Goal: Task Accomplishment & Management: Use online tool/utility

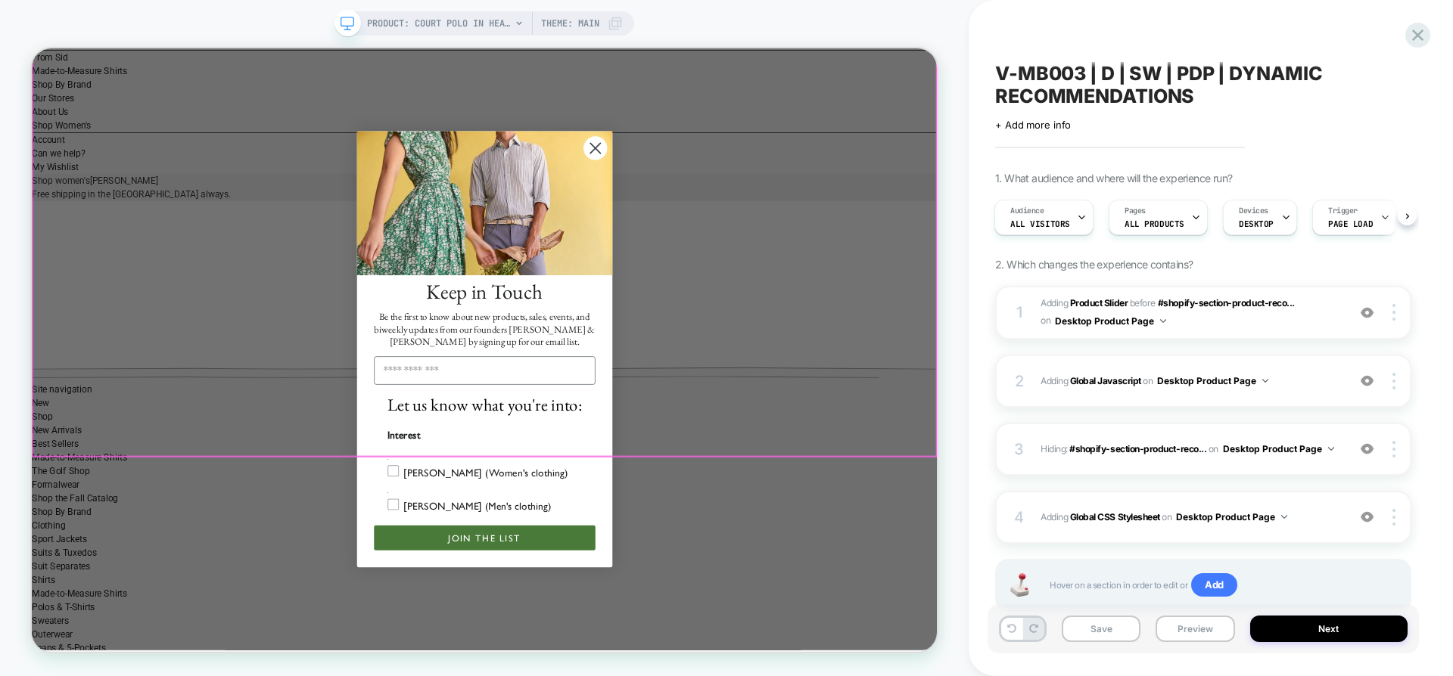
scroll to position [1068, 0]
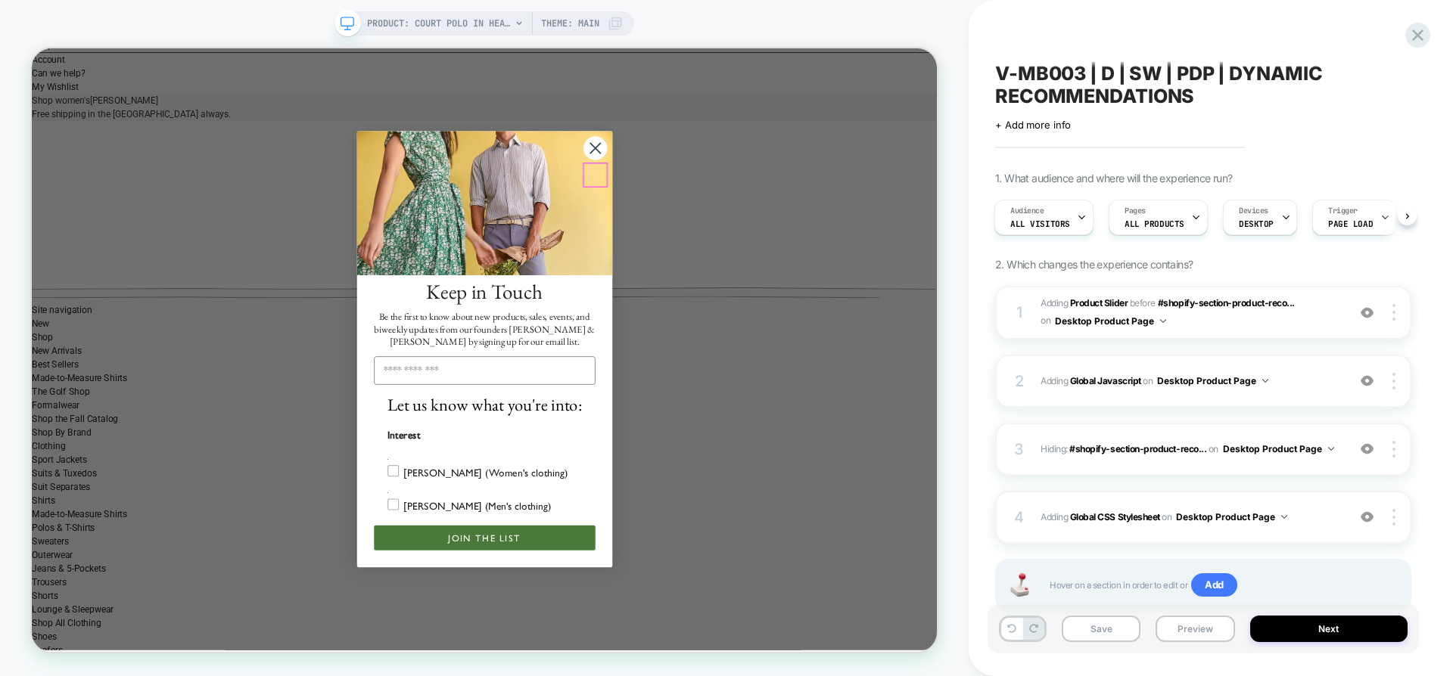
click at [779, 198] on circle "Close dialog" at bounding box center [783, 182] width 32 height 32
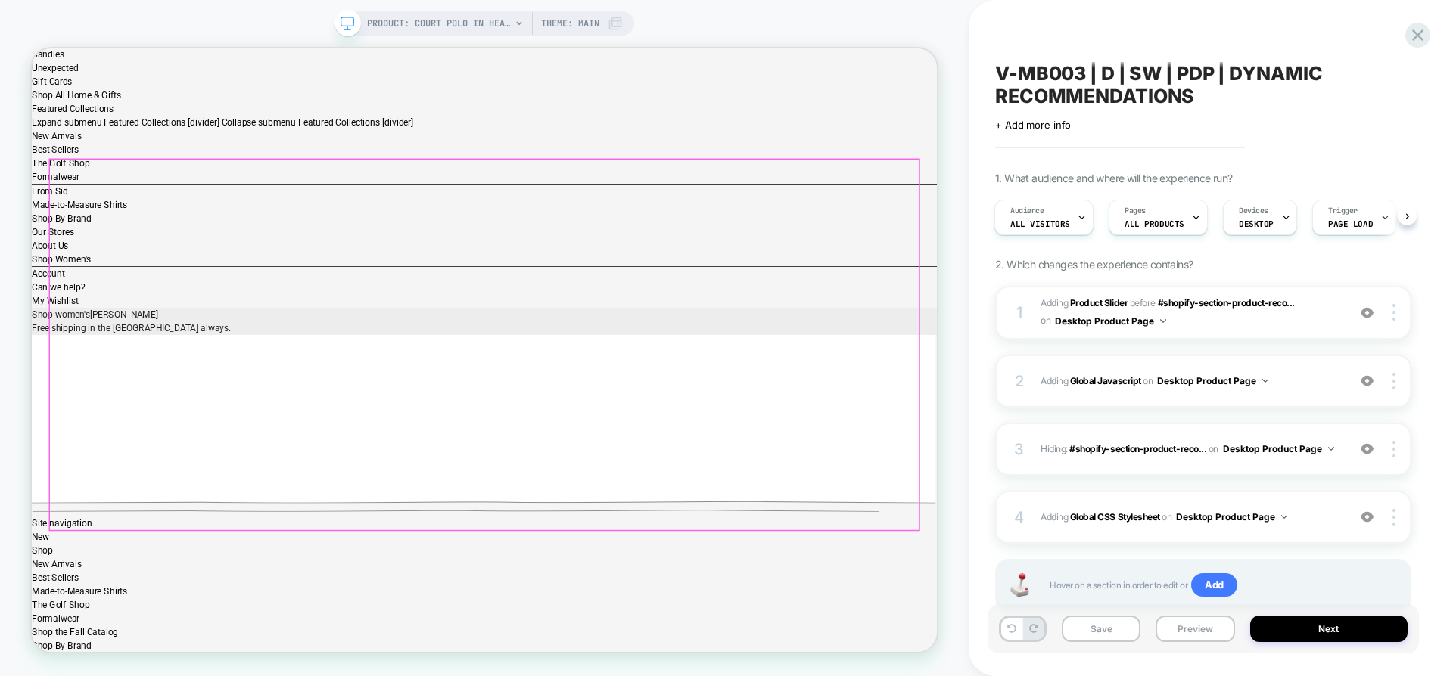
scroll to position [791, 0]
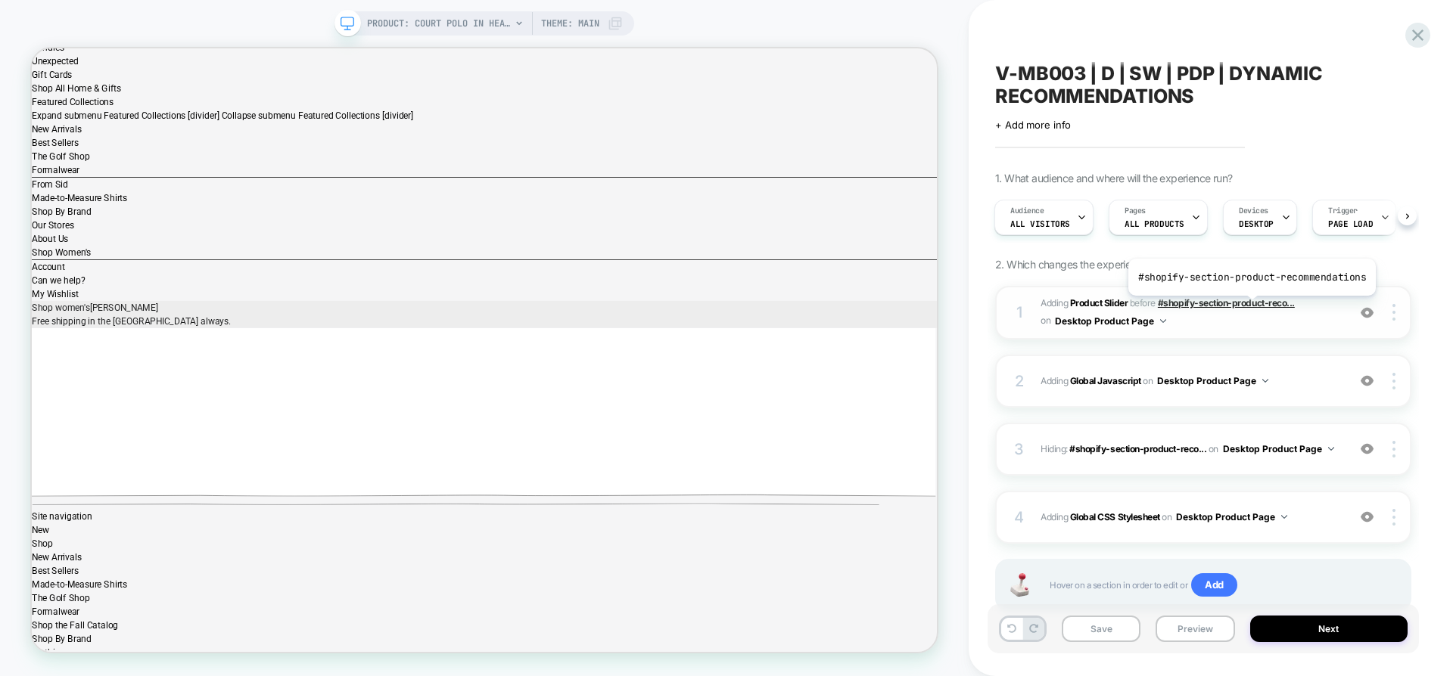
click at [1249, 307] on span "#shopify-section-product-reco..." at bounding box center [1226, 302] width 137 height 11
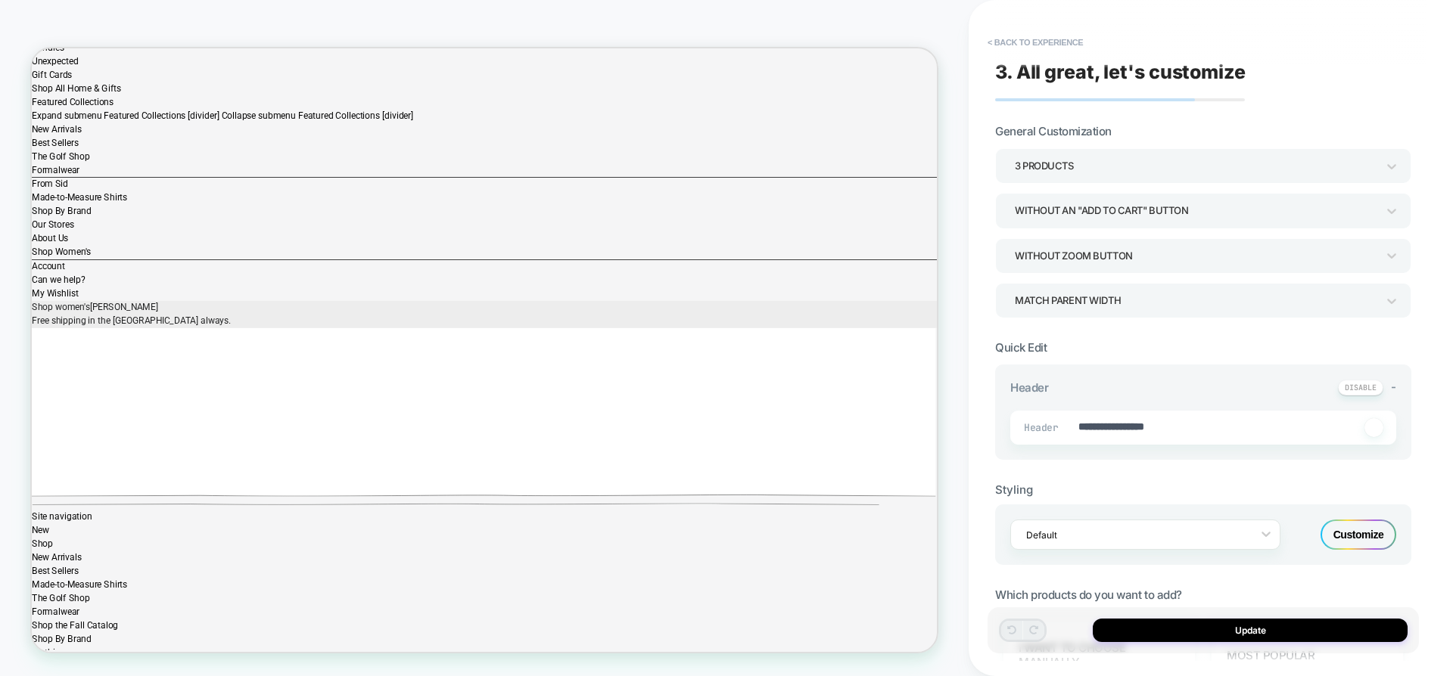
scroll to position [570, 0]
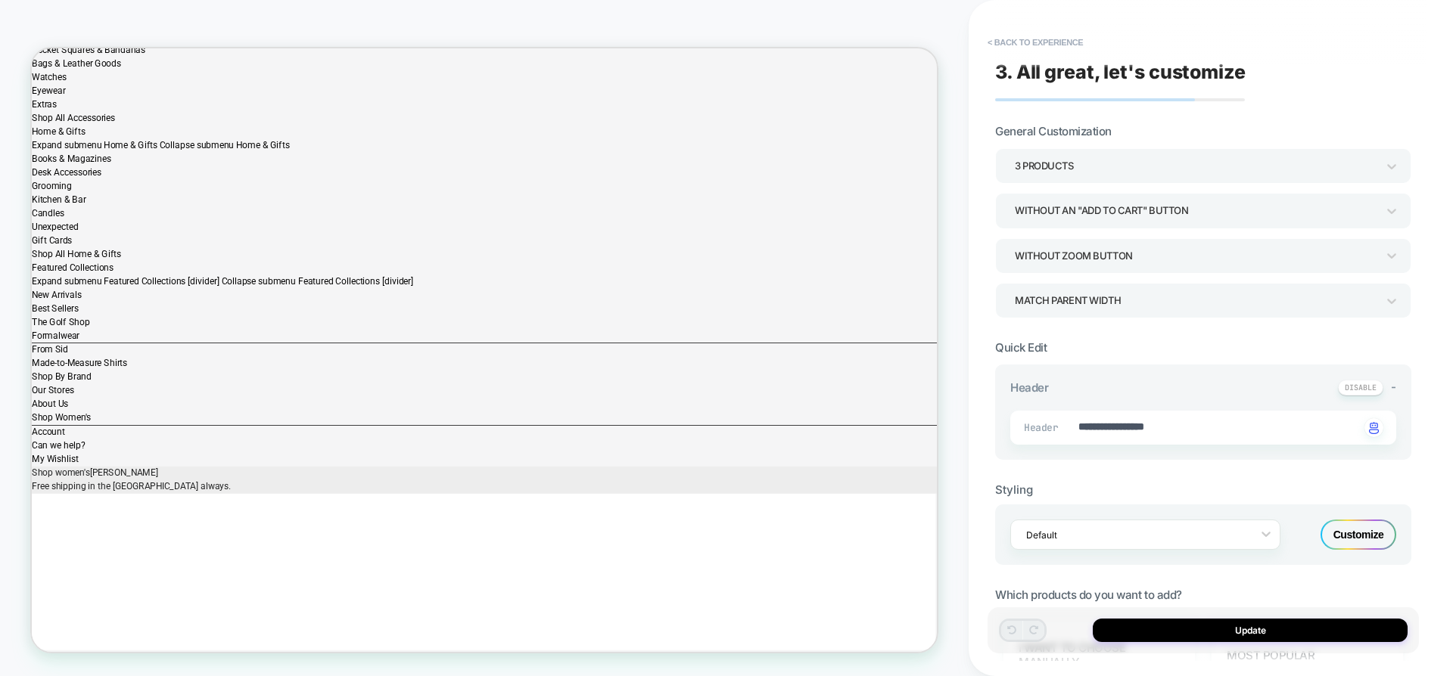
type textarea "*"
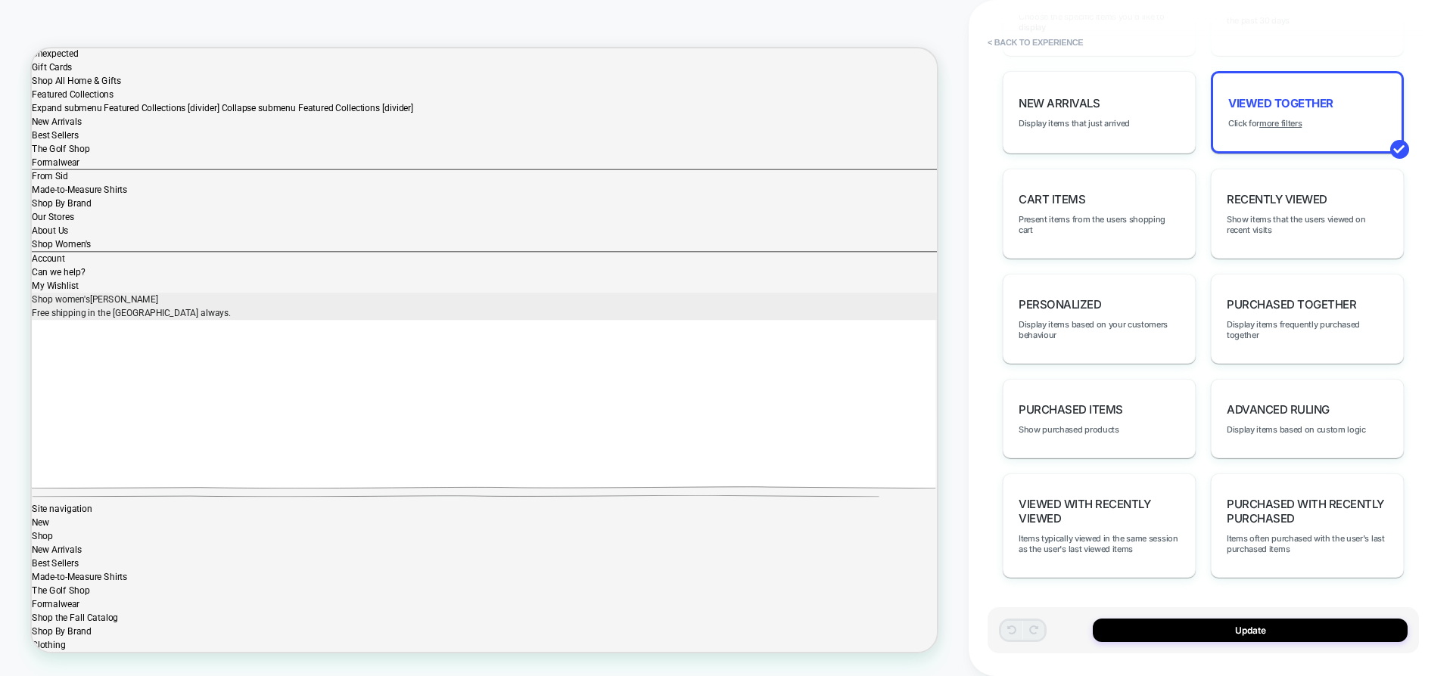
scroll to position [0, 0]
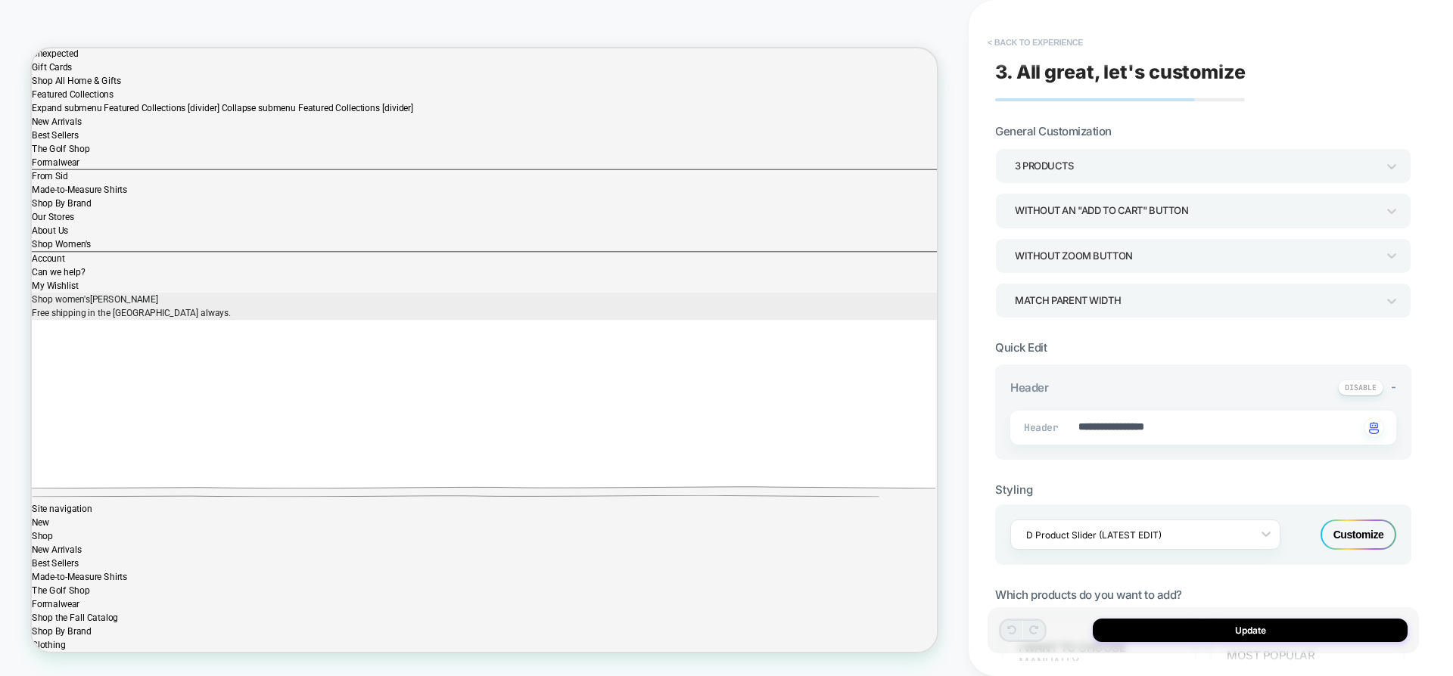
click at [1030, 43] on button "< Back to experience" at bounding box center [1035, 42] width 110 height 24
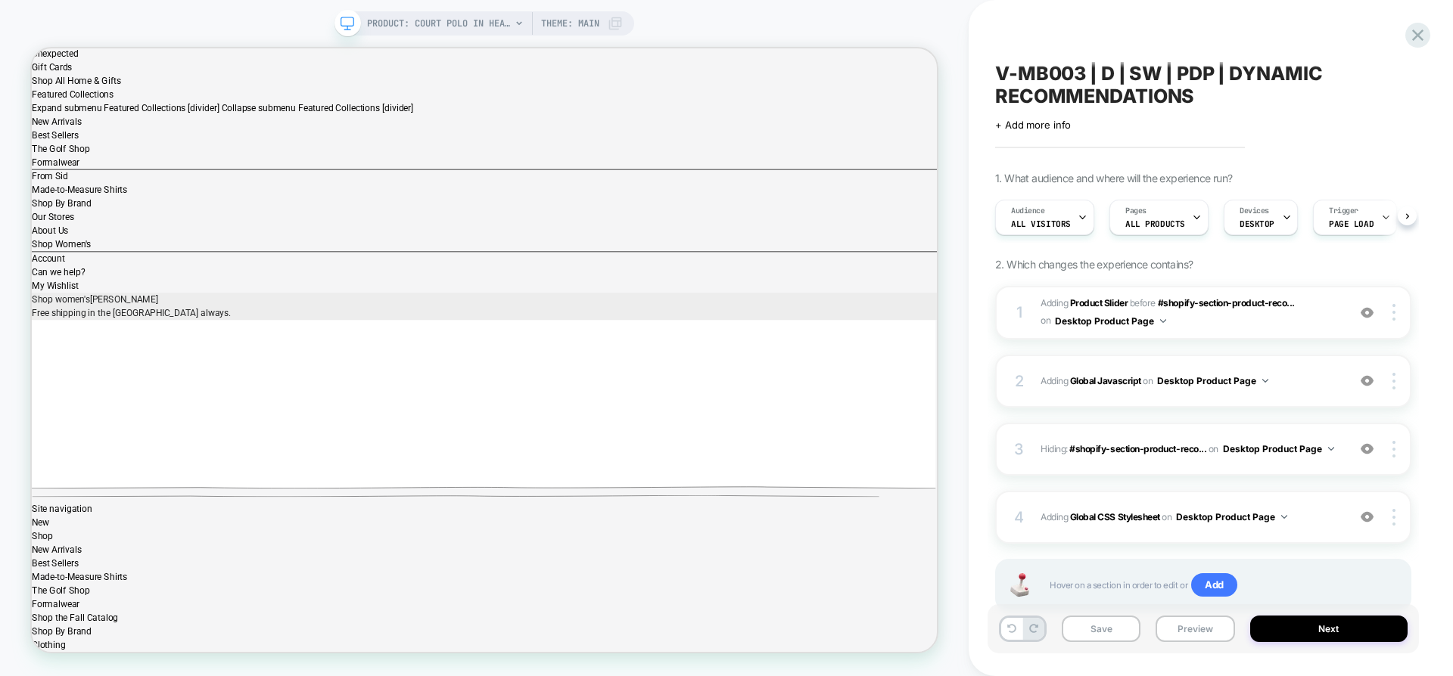
scroll to position [0, 1]
click at [1164, 322] on img at bounding box center [1163, 321] width 6 height 4
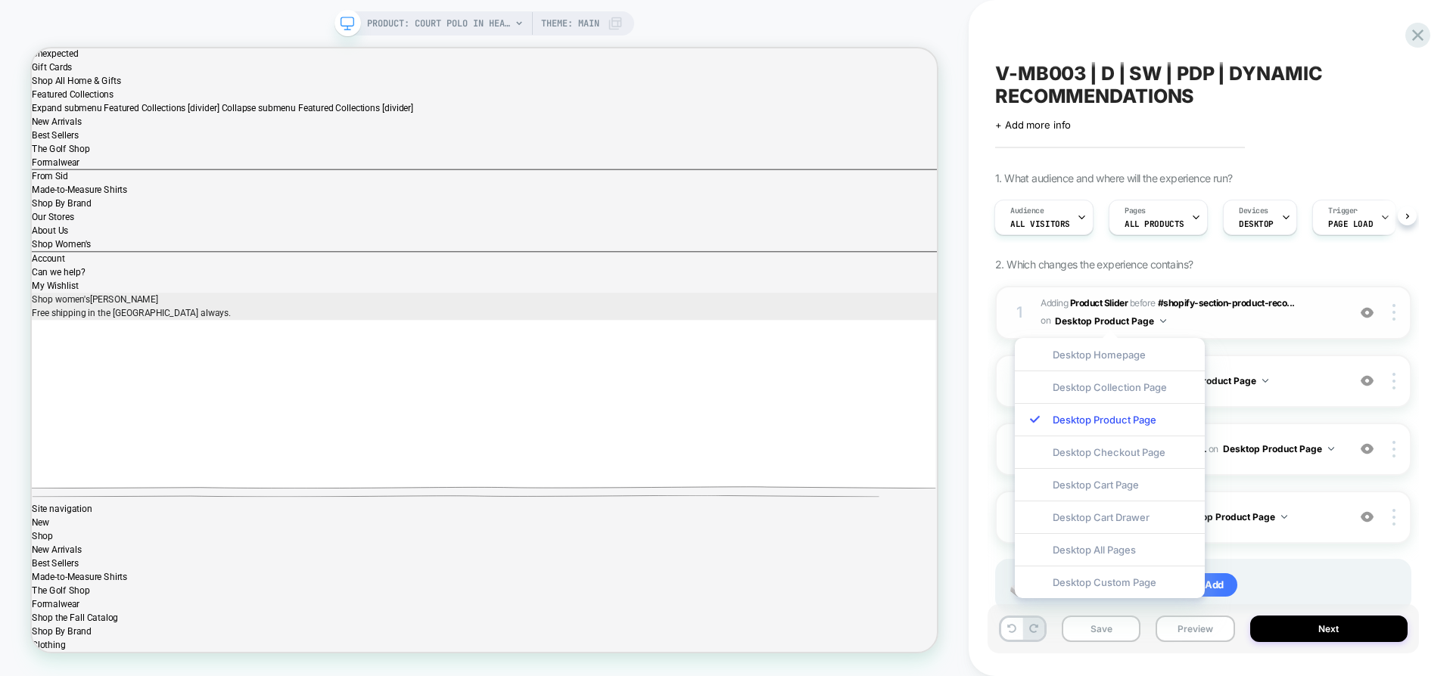
click at [1164, 322] on img at bounding box center [1163, 321] width 6 height 4
click at [1372, 276] on div "1. What audience and where will the experience run? Audience All Visitors Pages…" at bounding box center [1203, 411] width 416 height 478
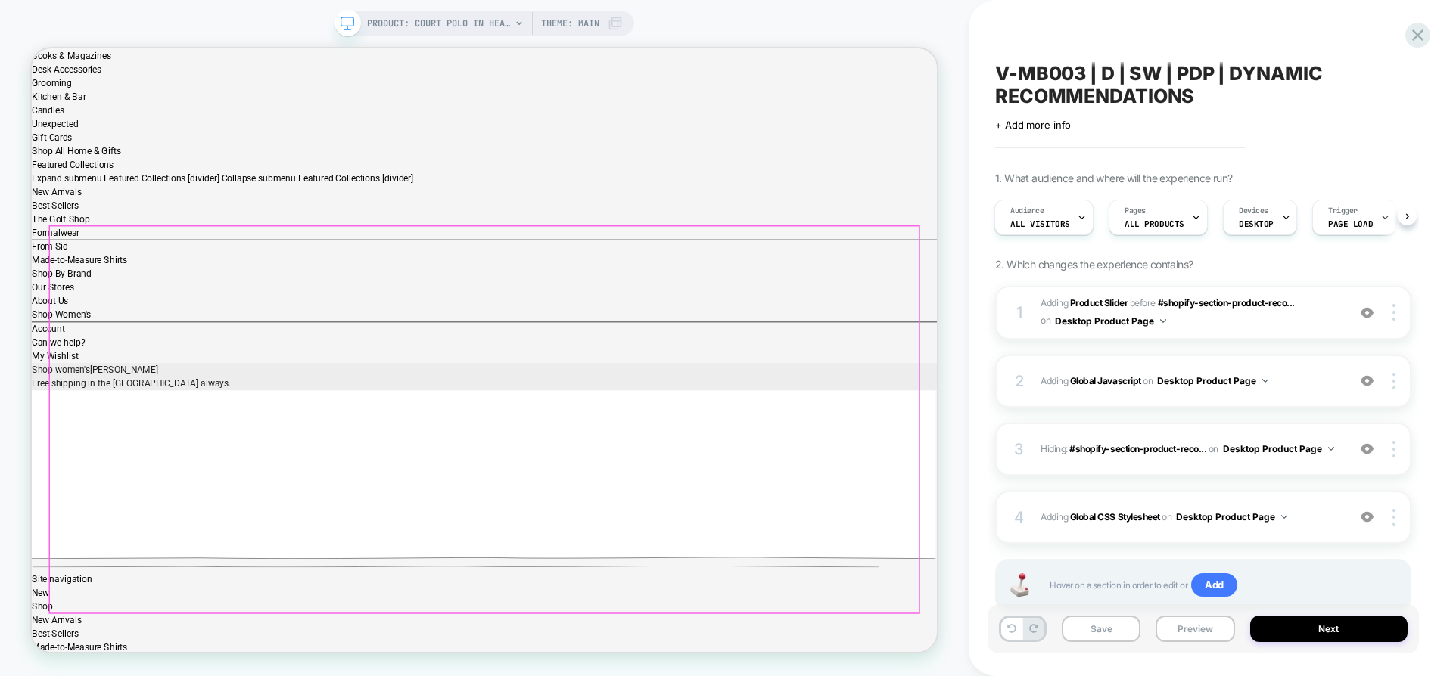
scroll to position [694, 0]
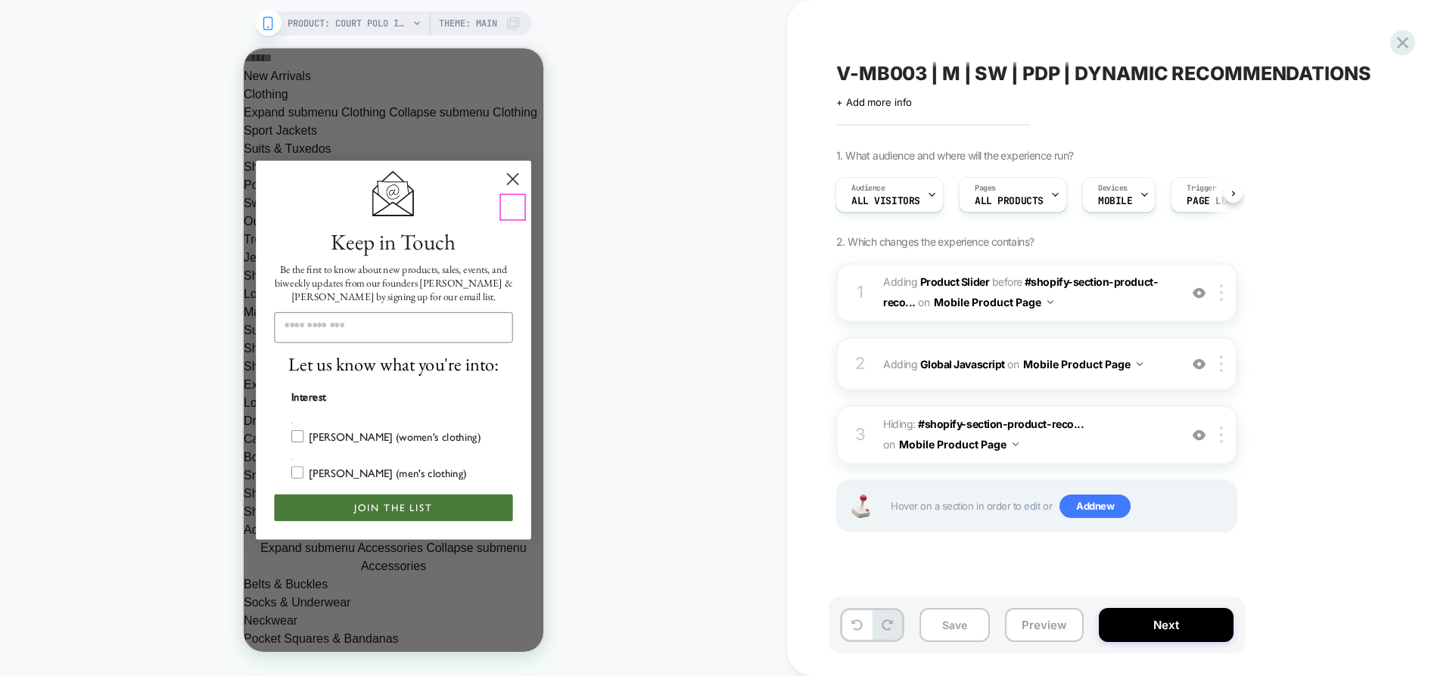
click at [509, 192] on circle "Close dialog" at bounding box center [513, 179] width 26 height 26
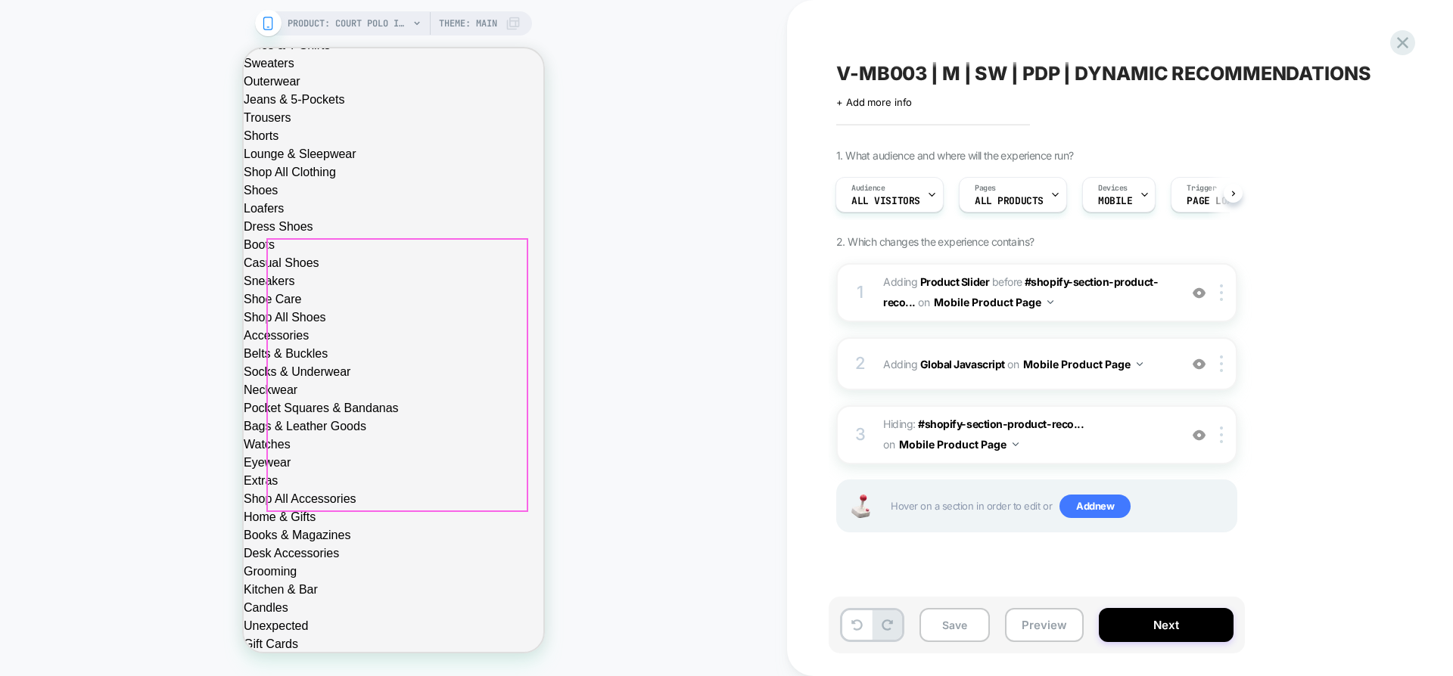
scroll to position [1596, 0]
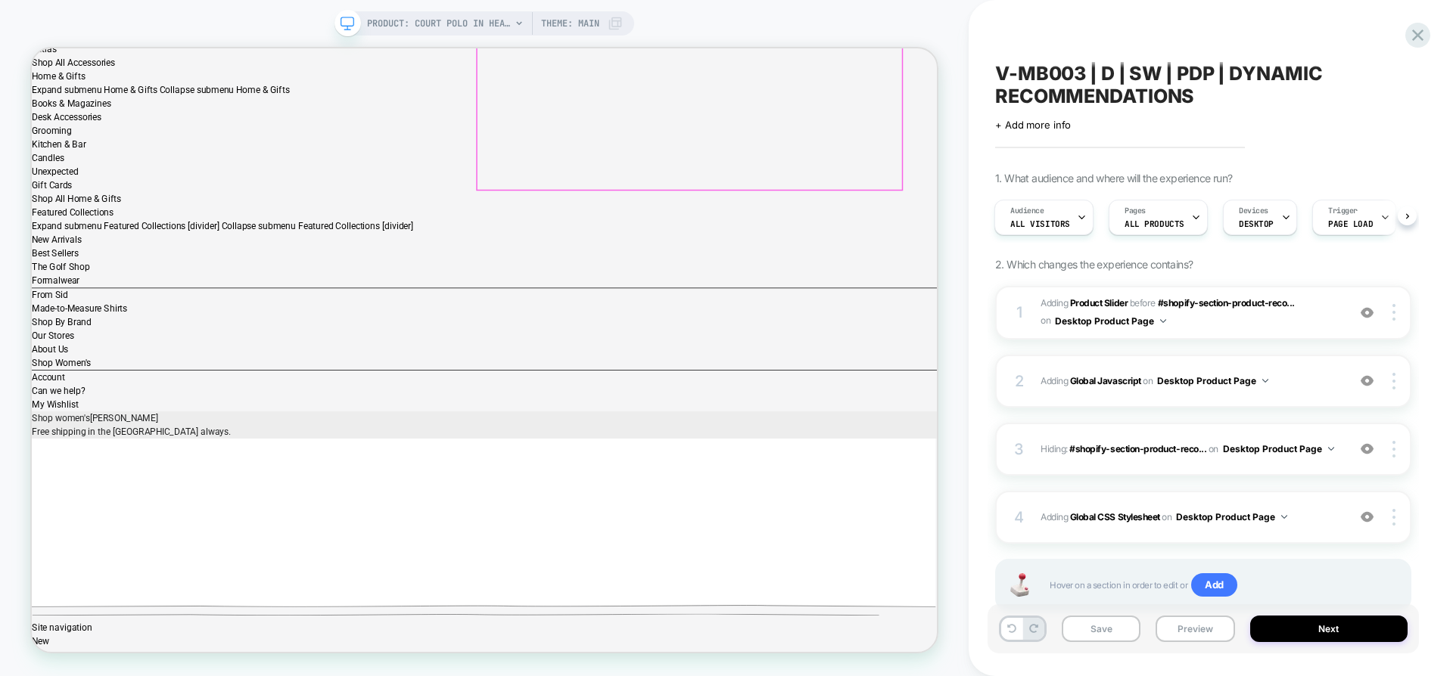
scroll to position [648, 0]
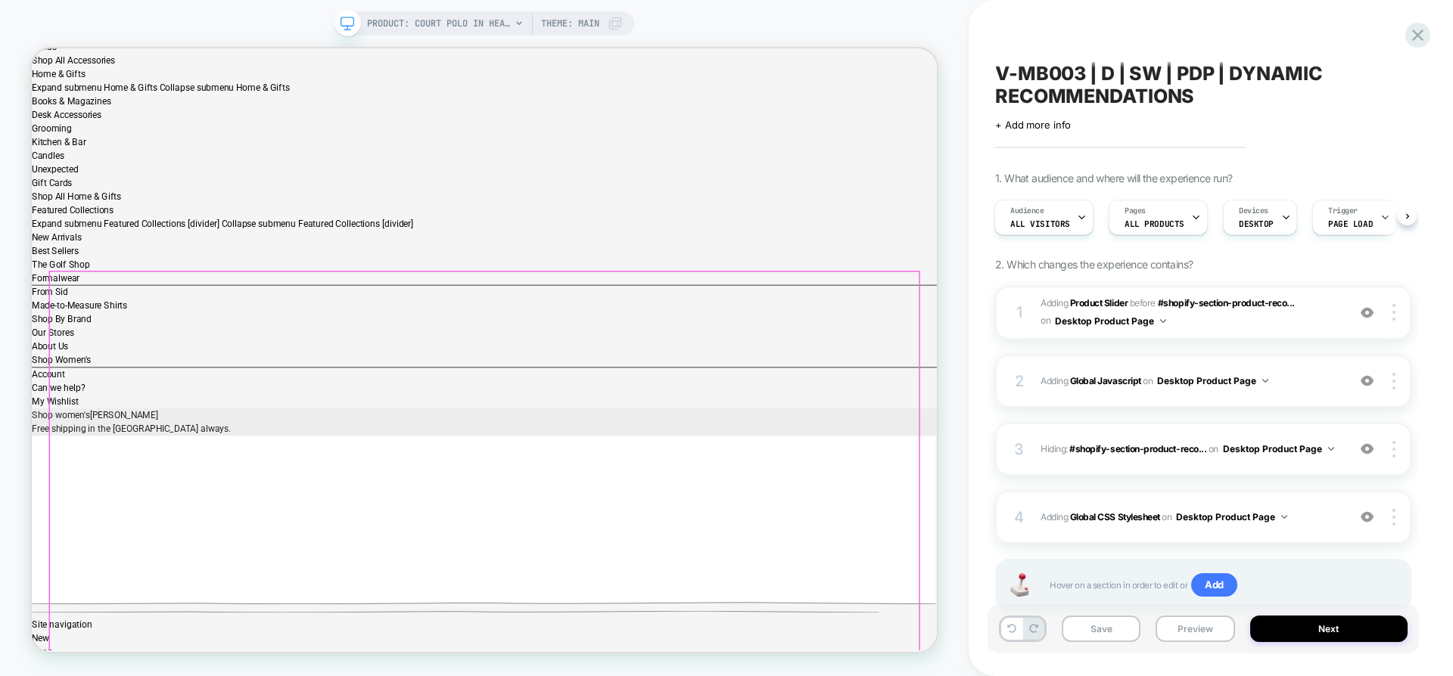
click at [1287, 518] on img at bounding box center [1284, 517] width 6 height 4
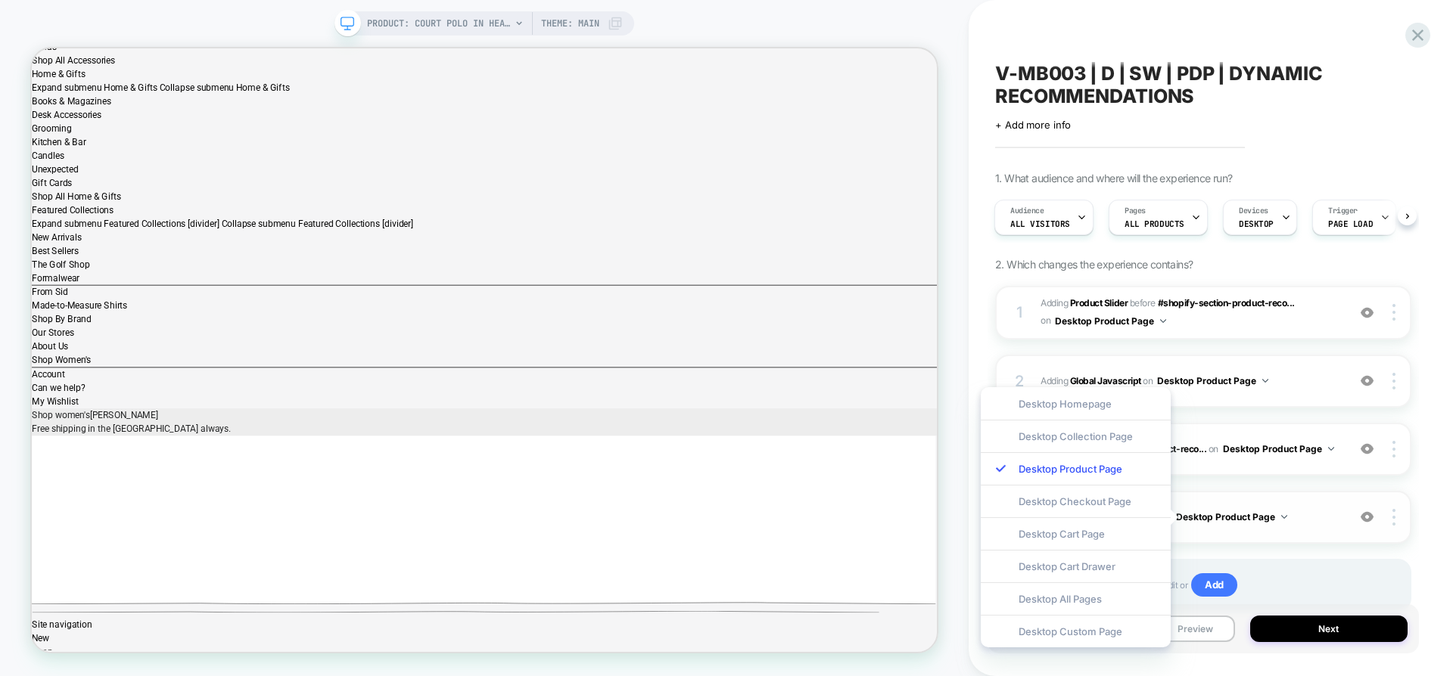
click at [1287, 518] on img at bounding box center [1284, 517] width 6 height 4
click at [1403, 493] on div "4 Adding Global CSS Stylesheet on Desktop Product Page Add Before Add After Cop…" at bounding box center [1203, 517] width 416 height 53
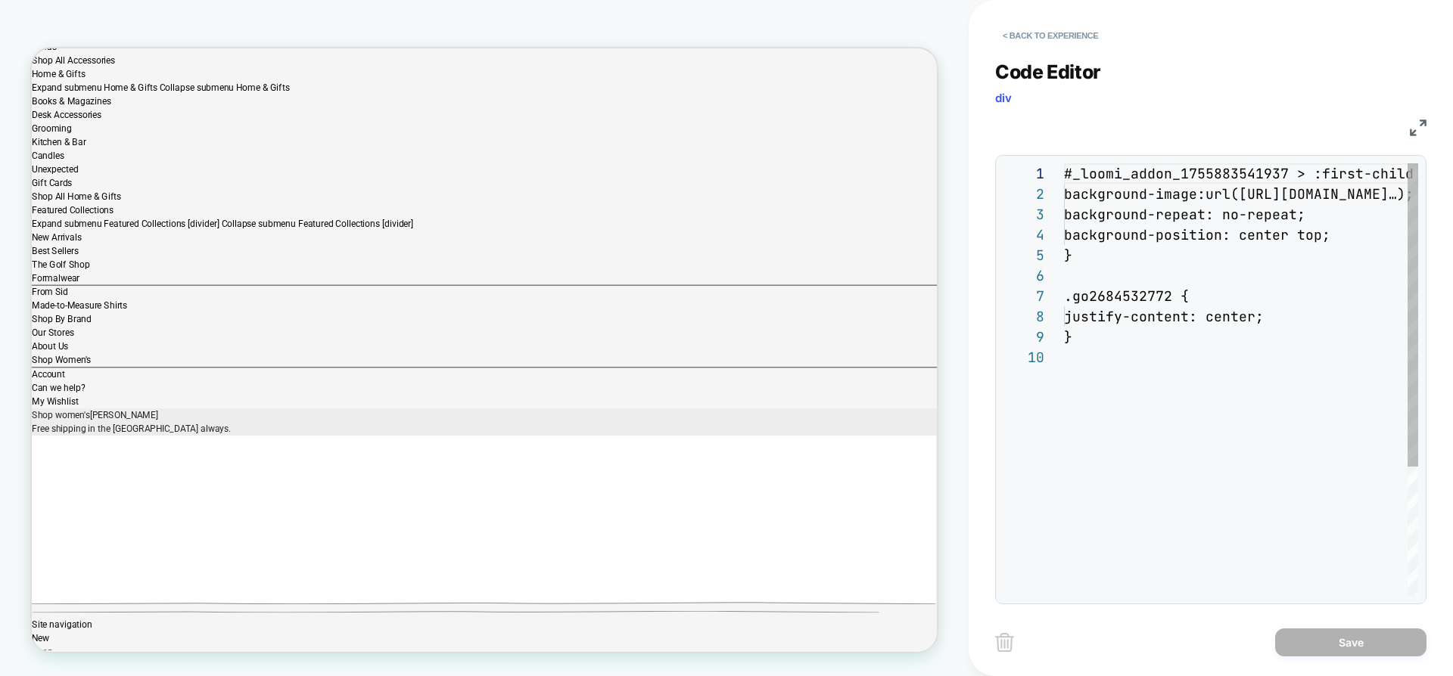
scroll to position [184, 0]
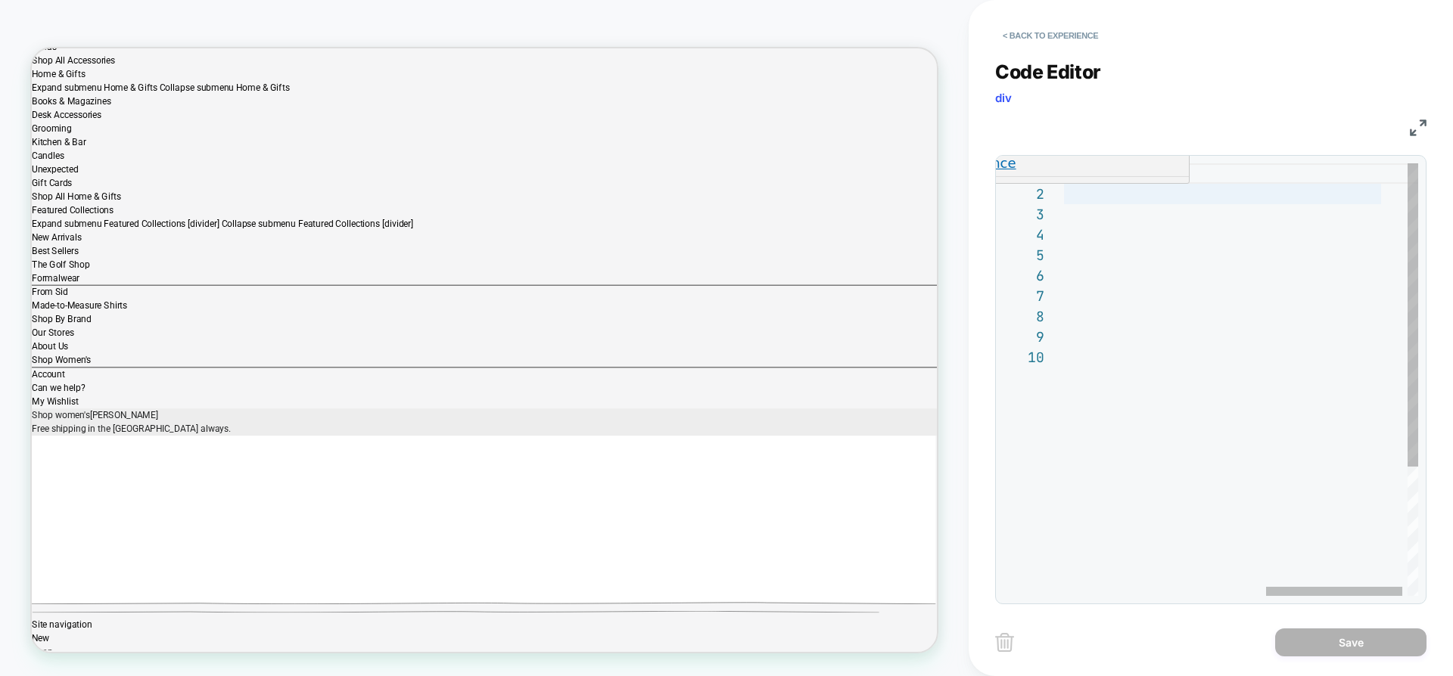
click at [1178, 192] on div "# _ loomi_addon_1755883541937 > :first-child { background-image: url ( [URL][DO…" at bounding box center [985, 471] width 893 height 617
click at [1369, 194] on div "# _ loomi_addon_1755883541937 > :first-child { background-image: url ( [URL][DO…" at bounding box center [985, 471] width 893 height 617
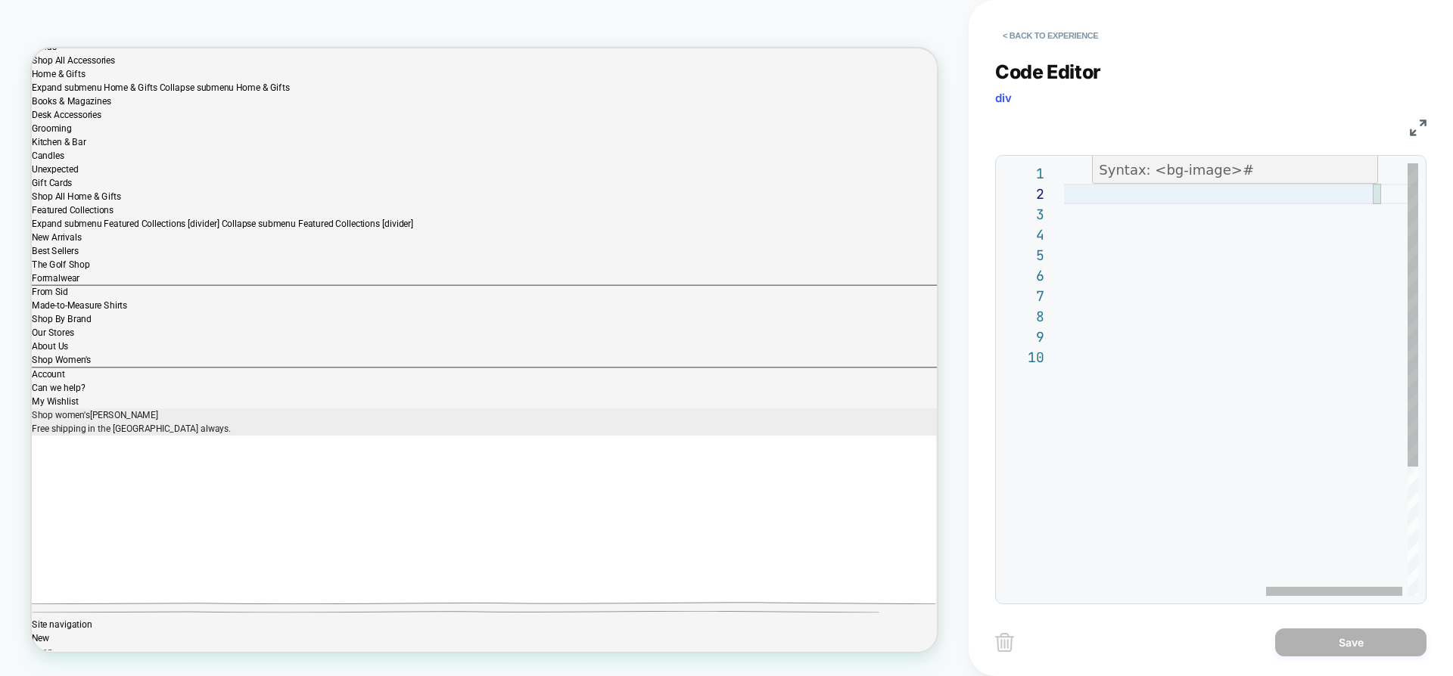
click at [1367, 194] on div "# _ loomi_addon_1755883541937 > :first-child { background-image: url ( [URL][DO…" at bounding box center [985, 471] width 893 height 617
drag, startPoint x: 1345, startPoint y: 194, endPoint x: 1356, endPoint y: 193, distance: 10.6
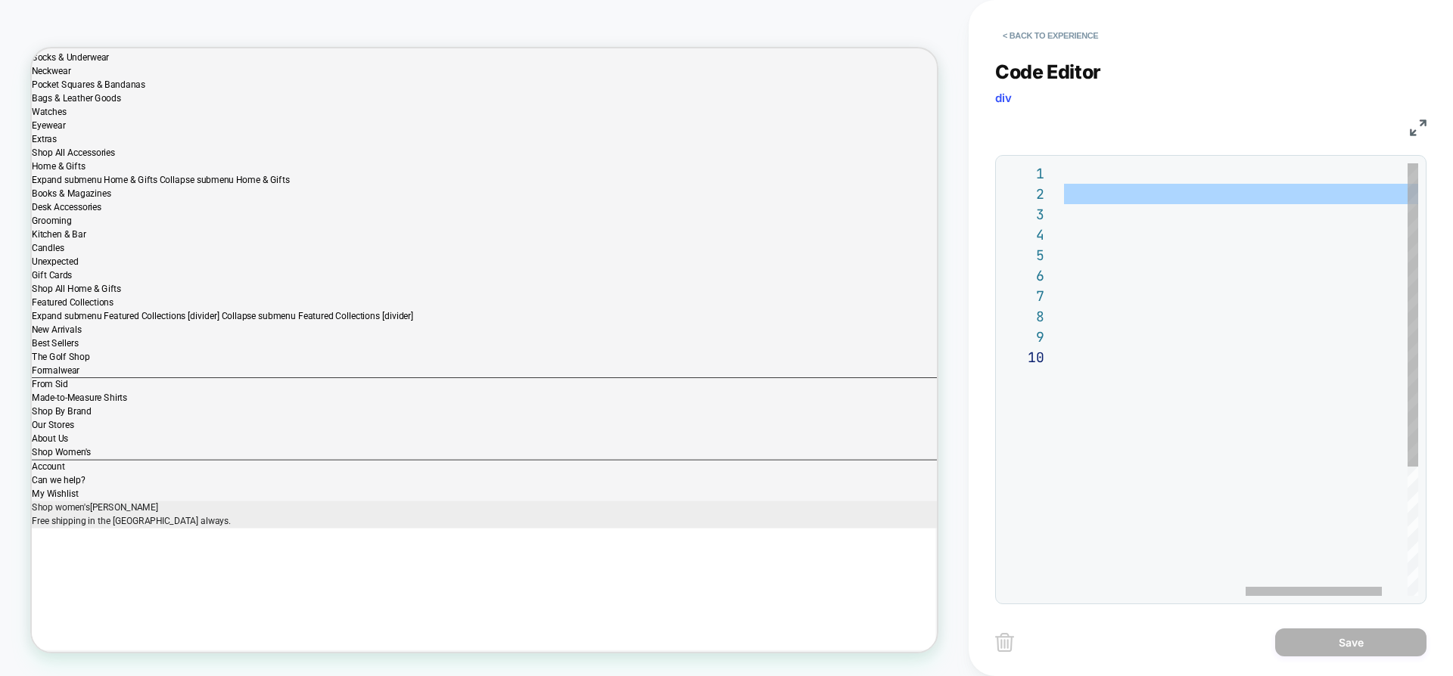
scroll to position [0, 0]
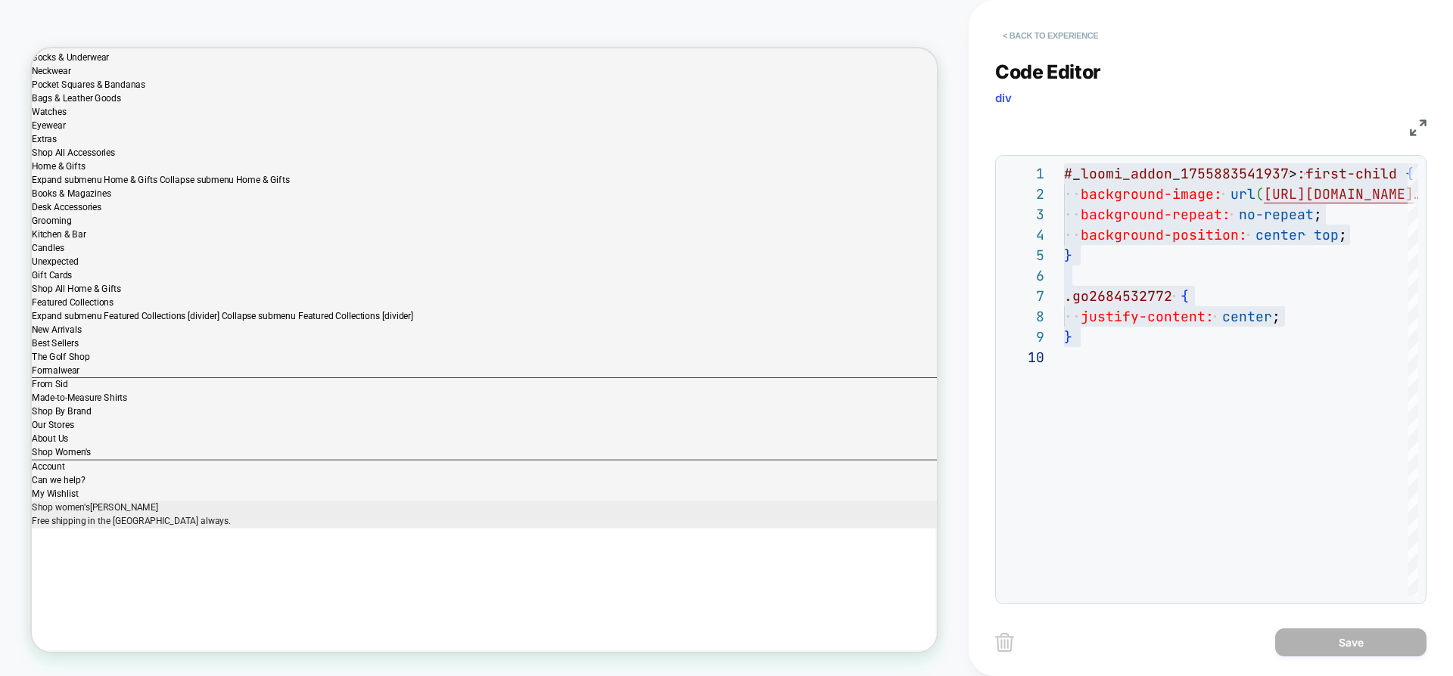
click at [1011, 36] on button "< Back to experience" at bounding box center [1050, 35] width 110 height 24
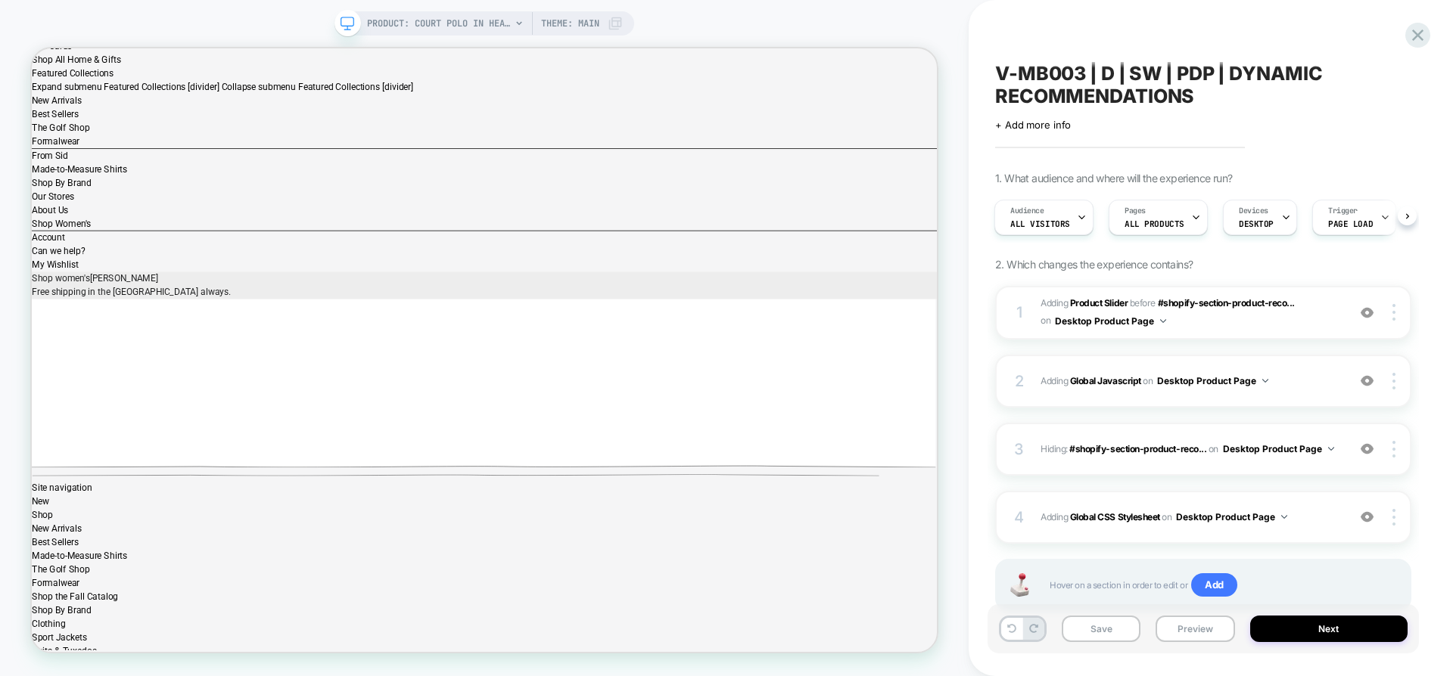
scroll to position [49, 0]
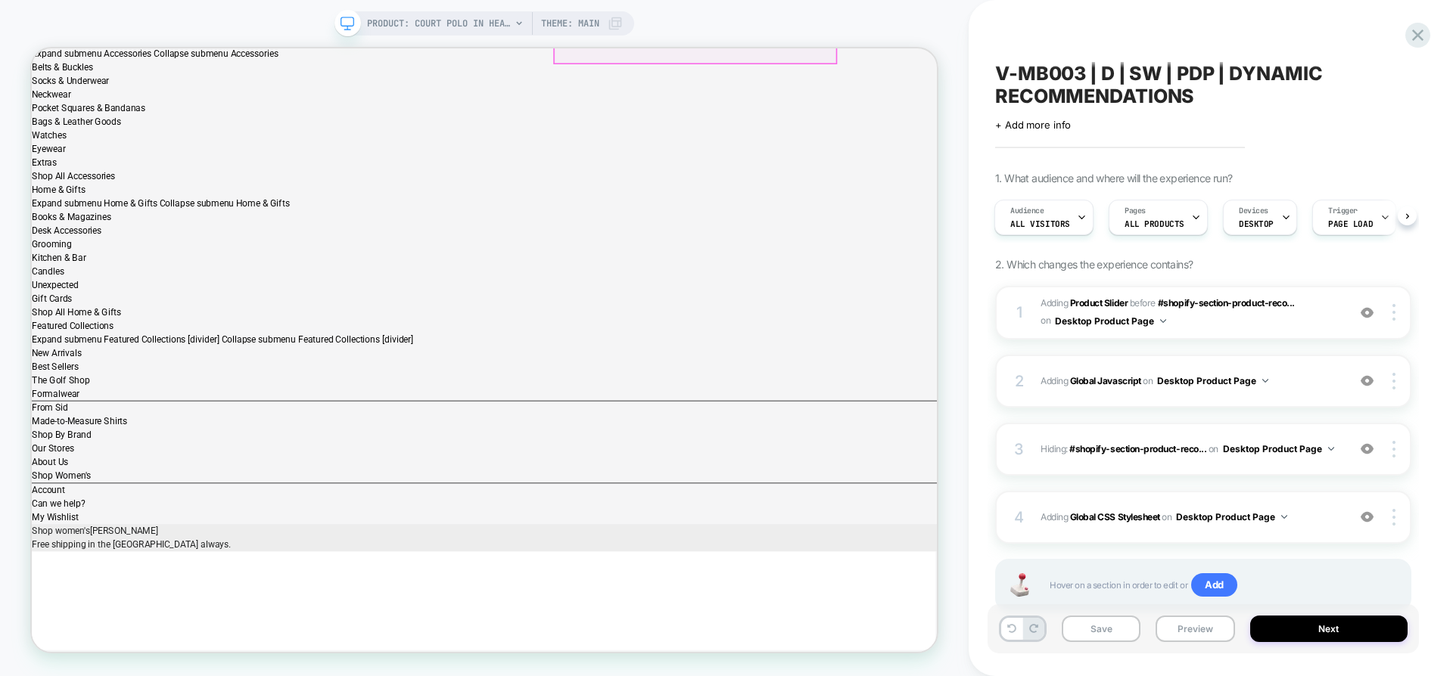
scroll to position [646, 0]
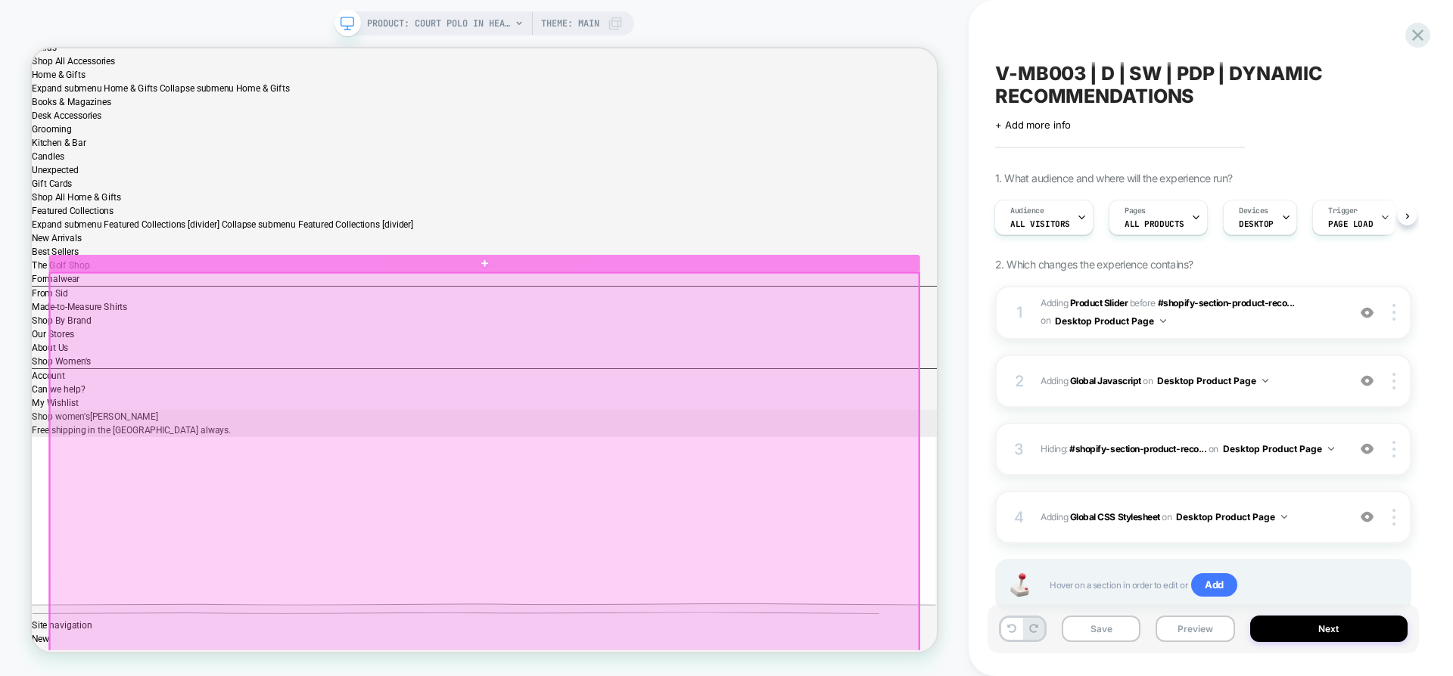
click at [1185, 356] on div at bounding box center [635, 605] width 1158 height 515
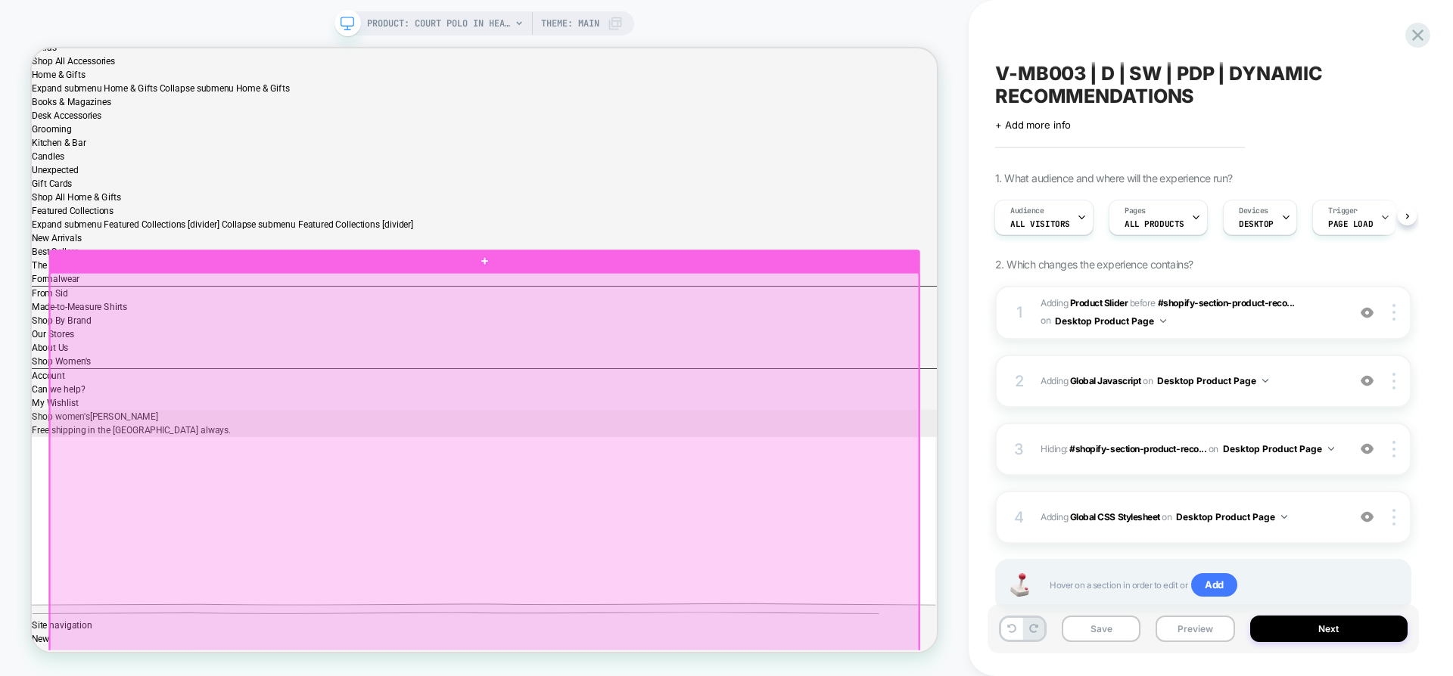
click at [1199, 365] on div at bounding box center [635, 605] width 1158 height 515
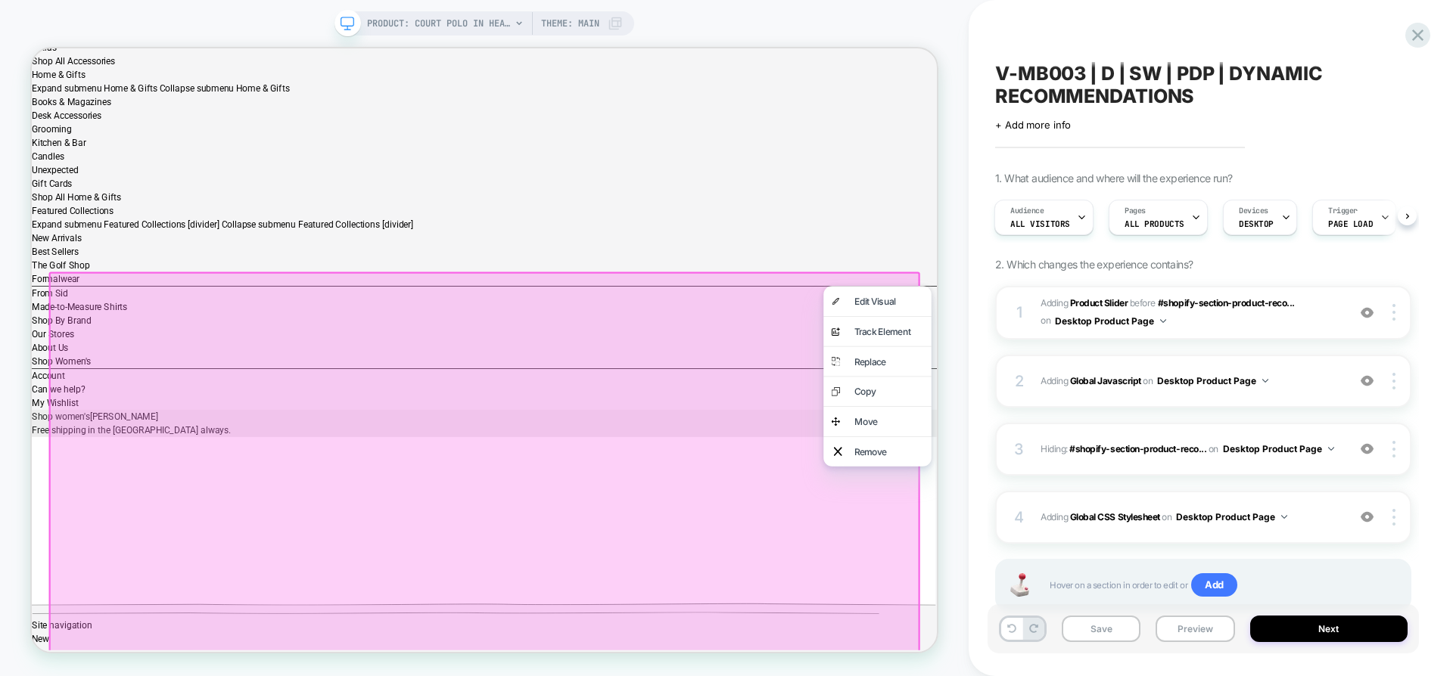
drag, startPoint x: 1220, startPoint y: 323, endPoint x: 1114, endPoint y: 328, distance: 106.1
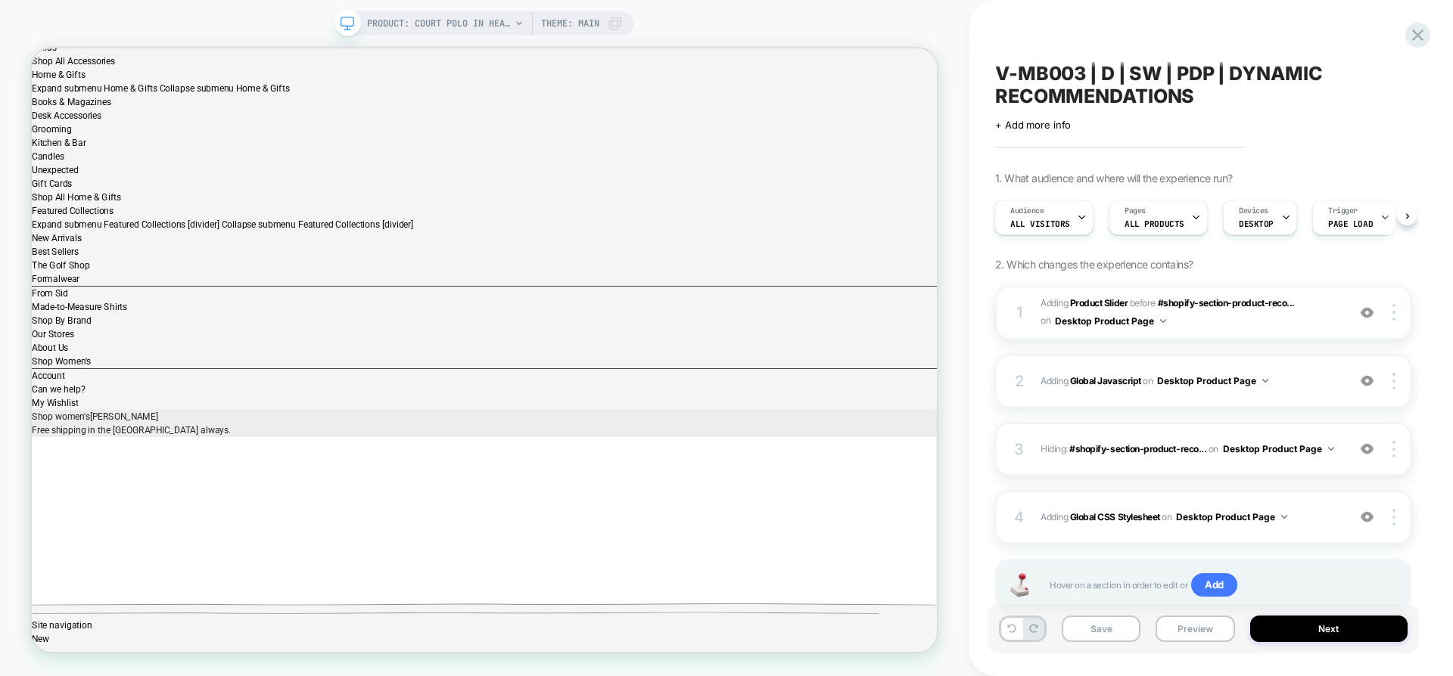
click at [1163, 319] on img at bounding box center [1163, 321] width 6 height 4
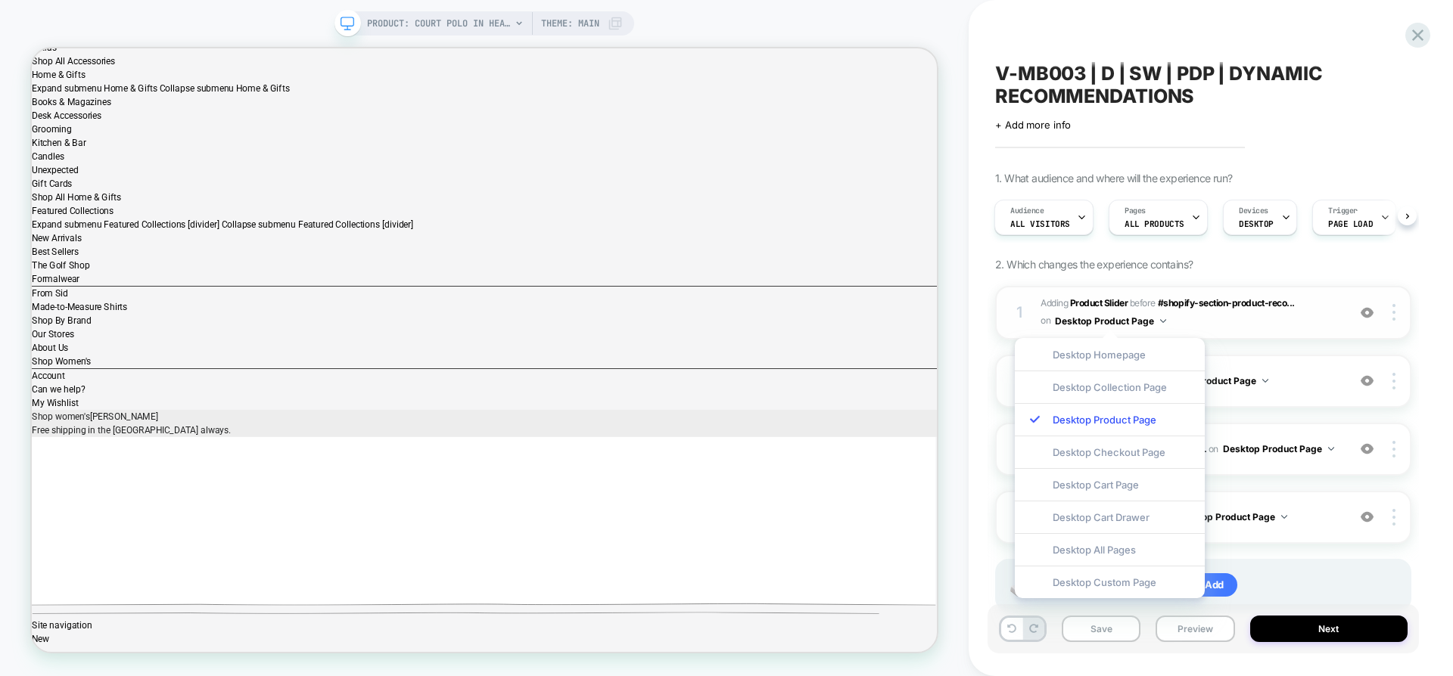
click at [1163, 319] on img at bounding box center [1163, 321] width 6 height 4
click at [1379, 314] on div at bounding box center [1367, 312] width 29 height 17
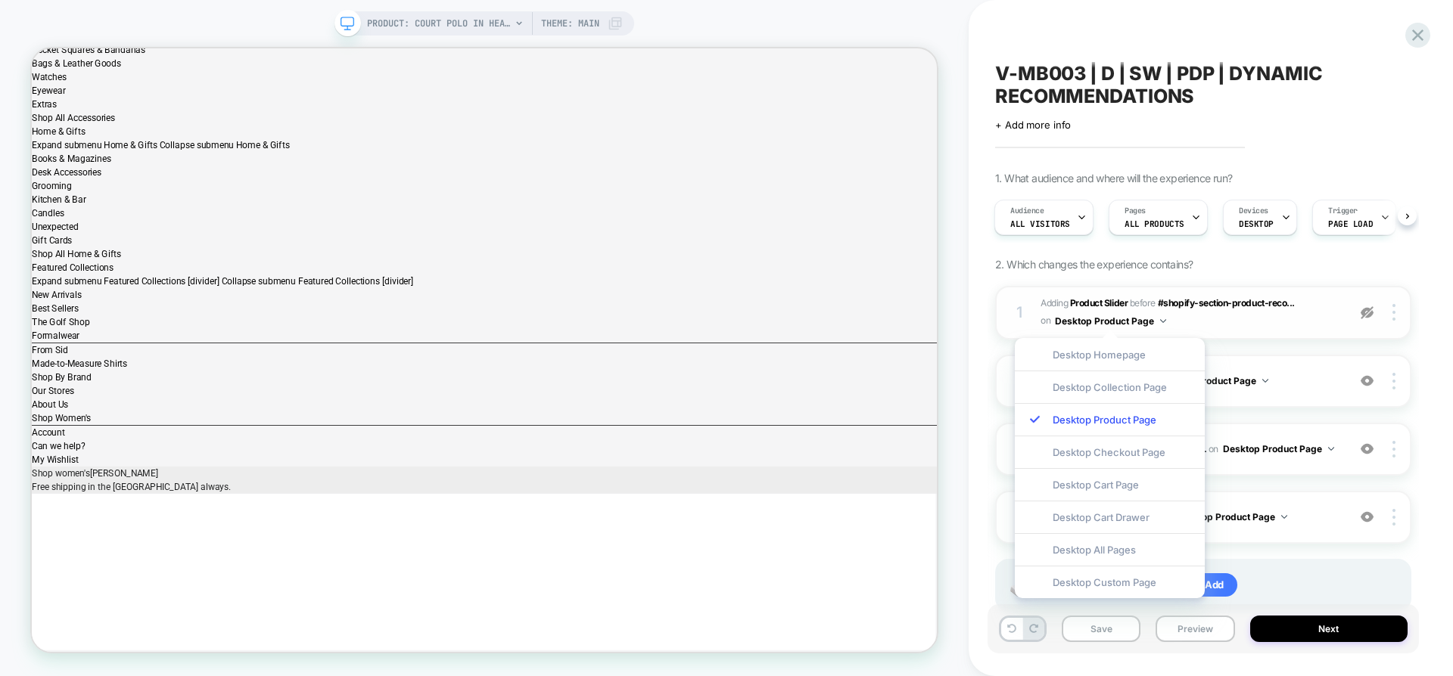
click at [1379, 314] on div at bounding box center [1367, 312] width 29 height 17
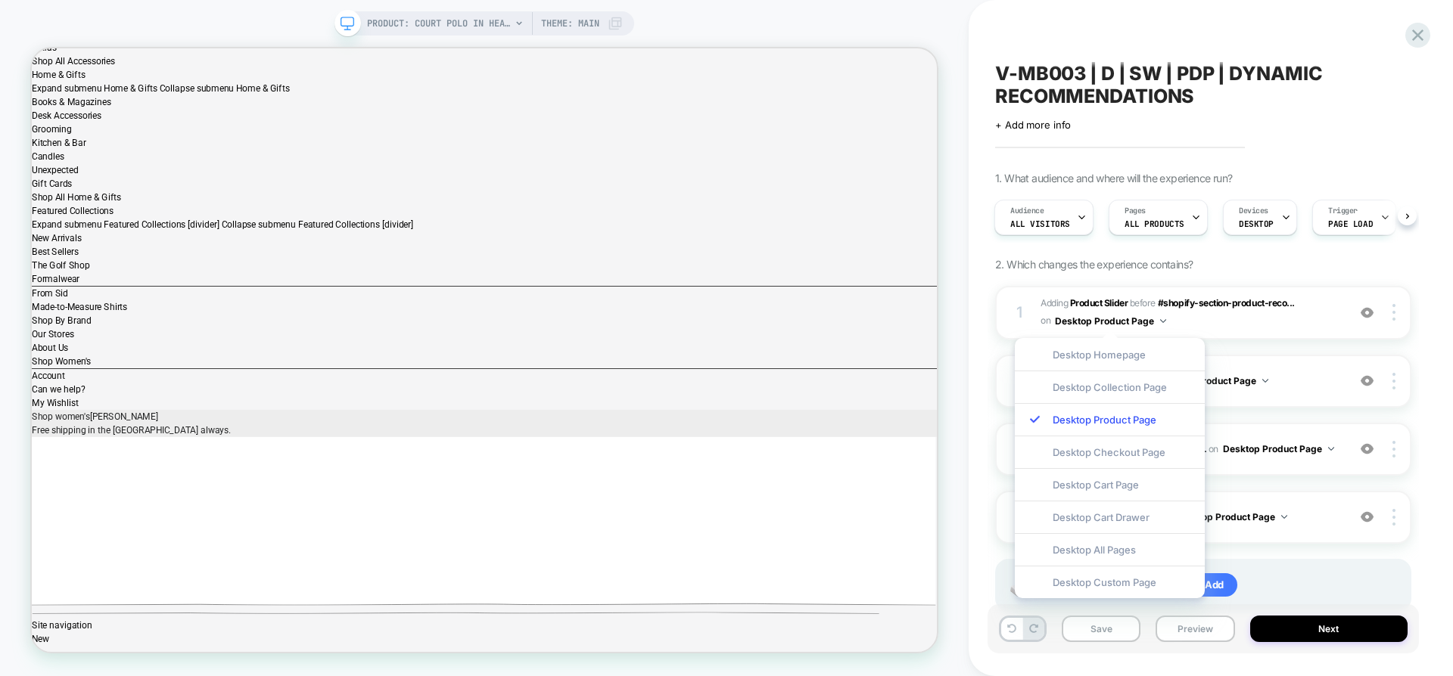
click at [1323, 320] on span "#_loomi_addon_1755883541937 Adding Product Slider BEFORE #shopify-section-produ…" at bounding box center [1189, 313] width 299 height 36
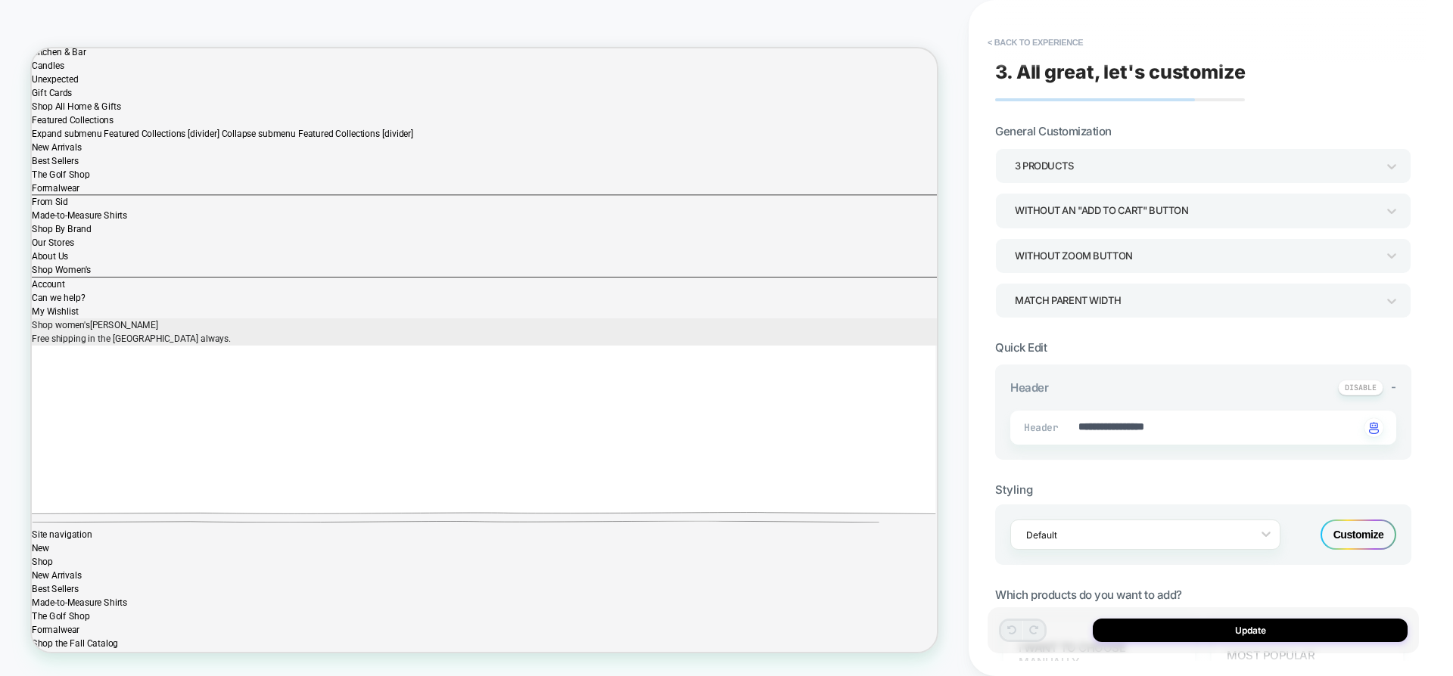
scroll to position [802, 0]
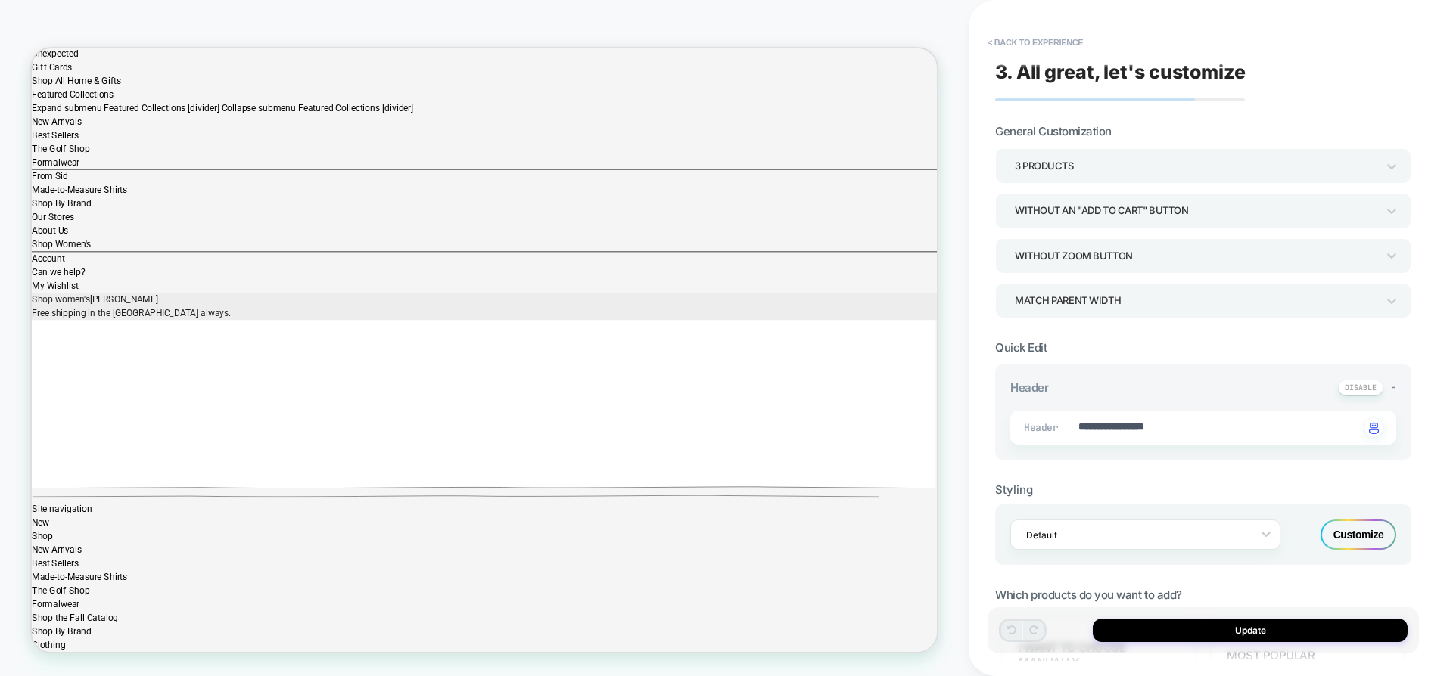
type textarea "*"
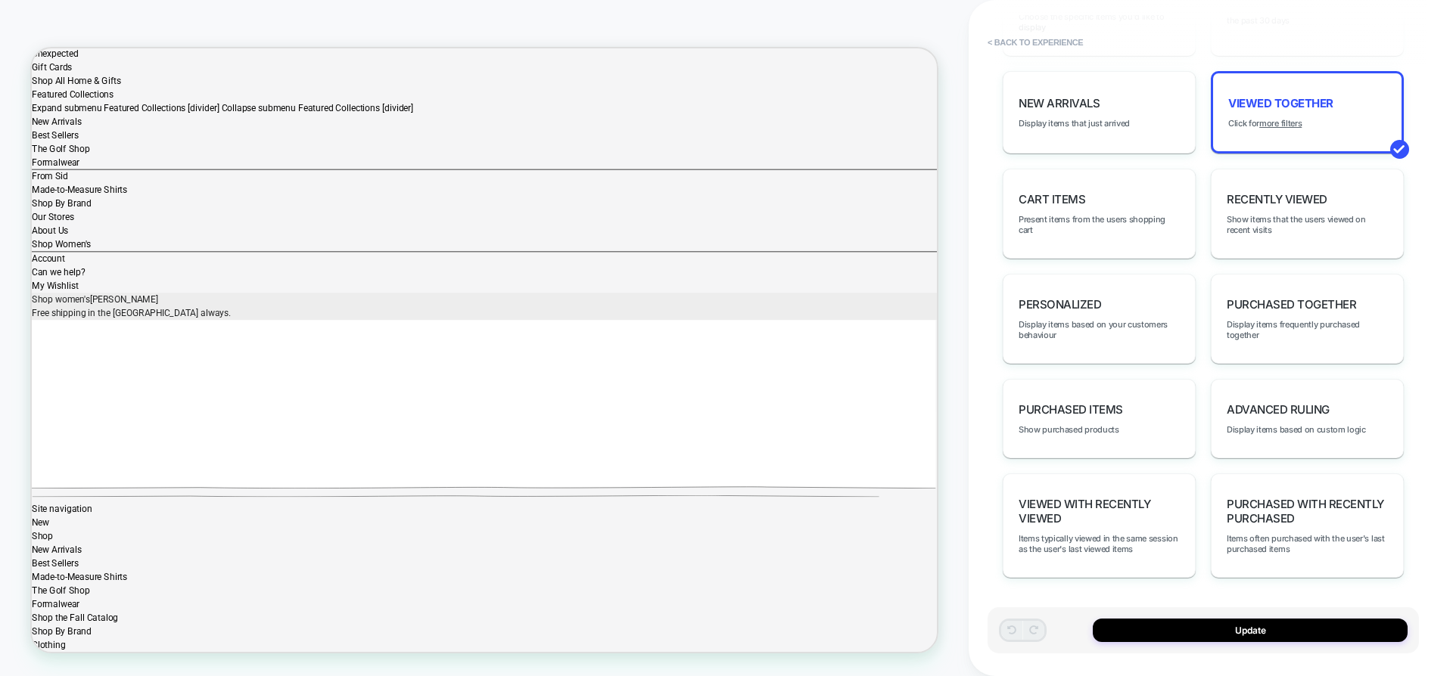
scroll to position [0, 0]
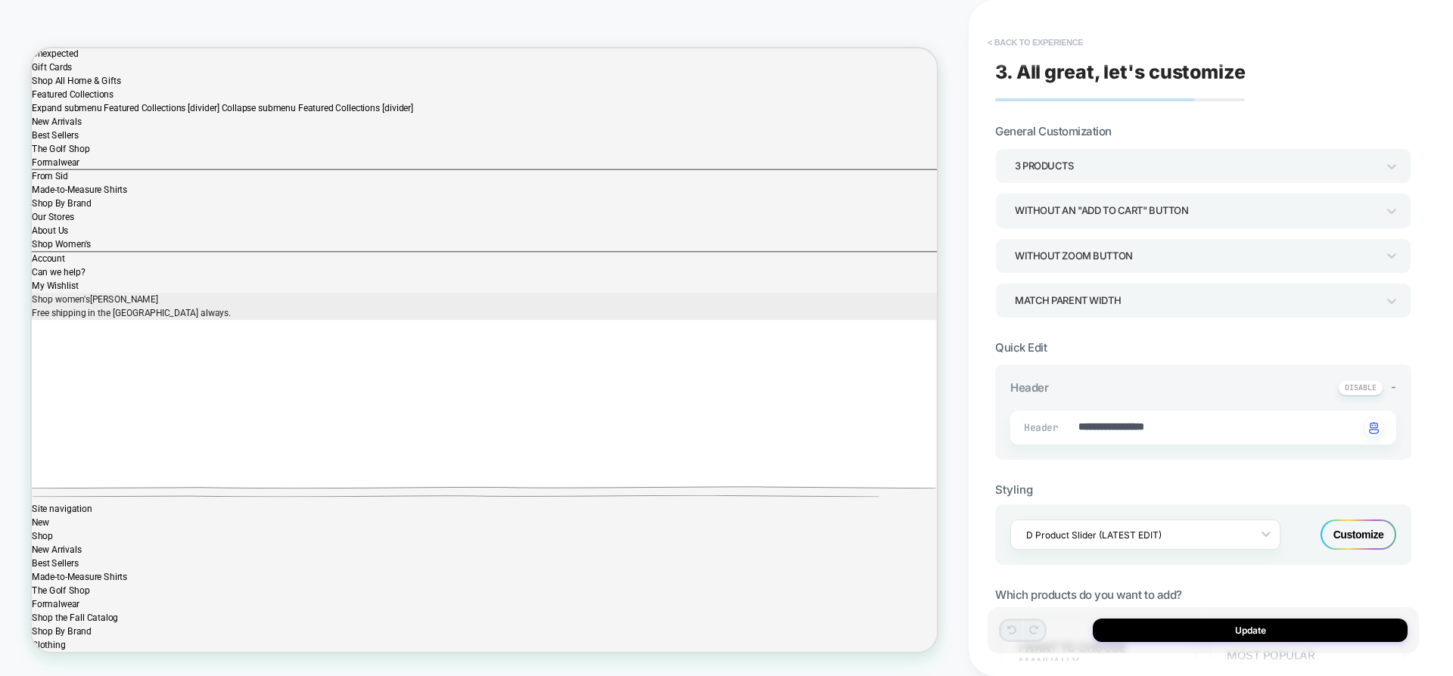
click at [1016, 46] on button "< Back to experience" at bounding box center [1035, 42] width 110 height 24
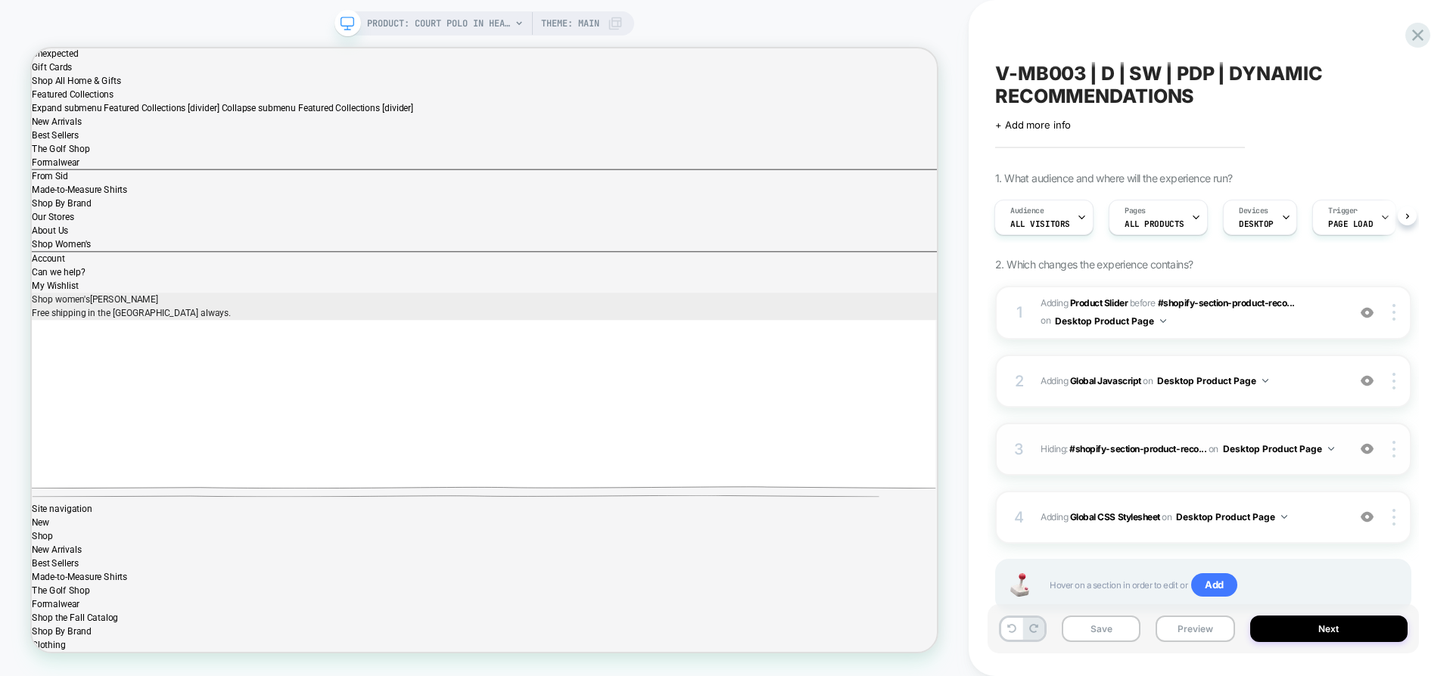
scroll to position [49, 0]
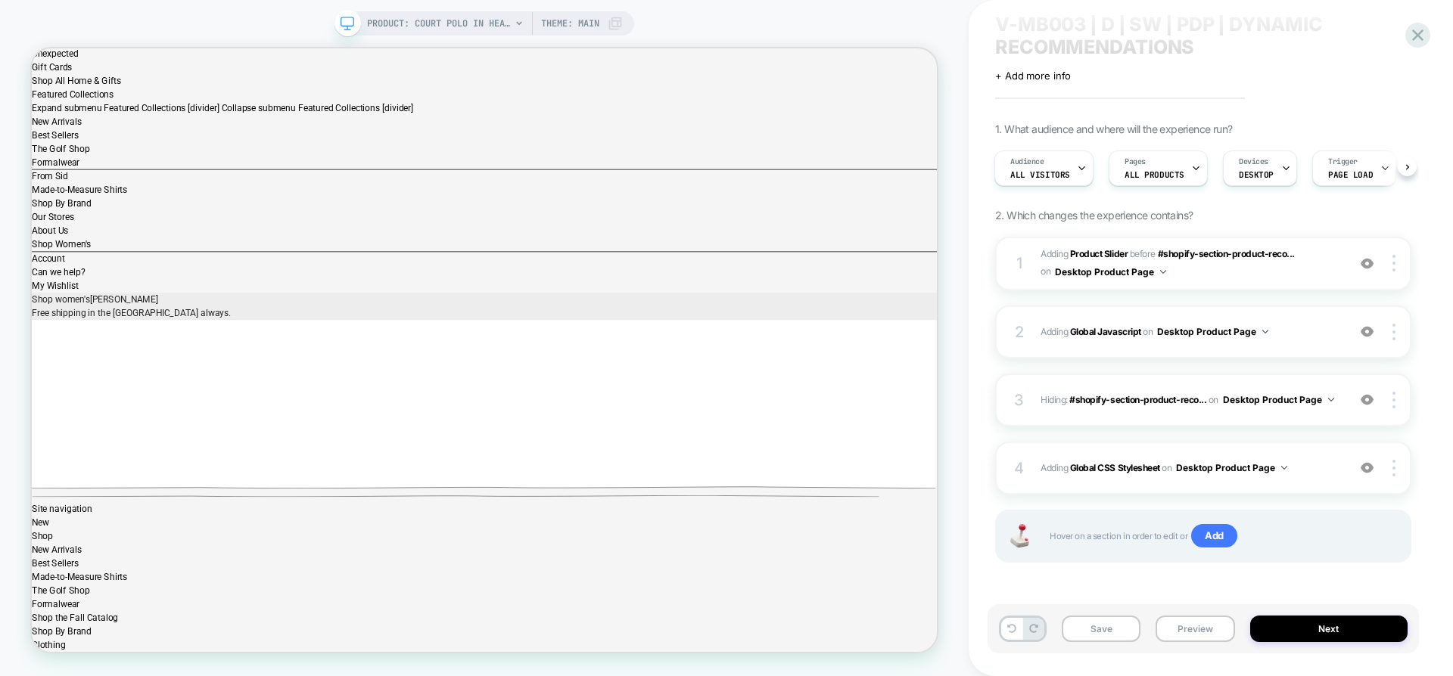
click at [1176, 614] on div "Save Preview Next" at bounding box center [1202, 629] width 431 height 49
click at [1176, 623] on button "Preview" at bounding box center [1194, 629] width 79 height 26
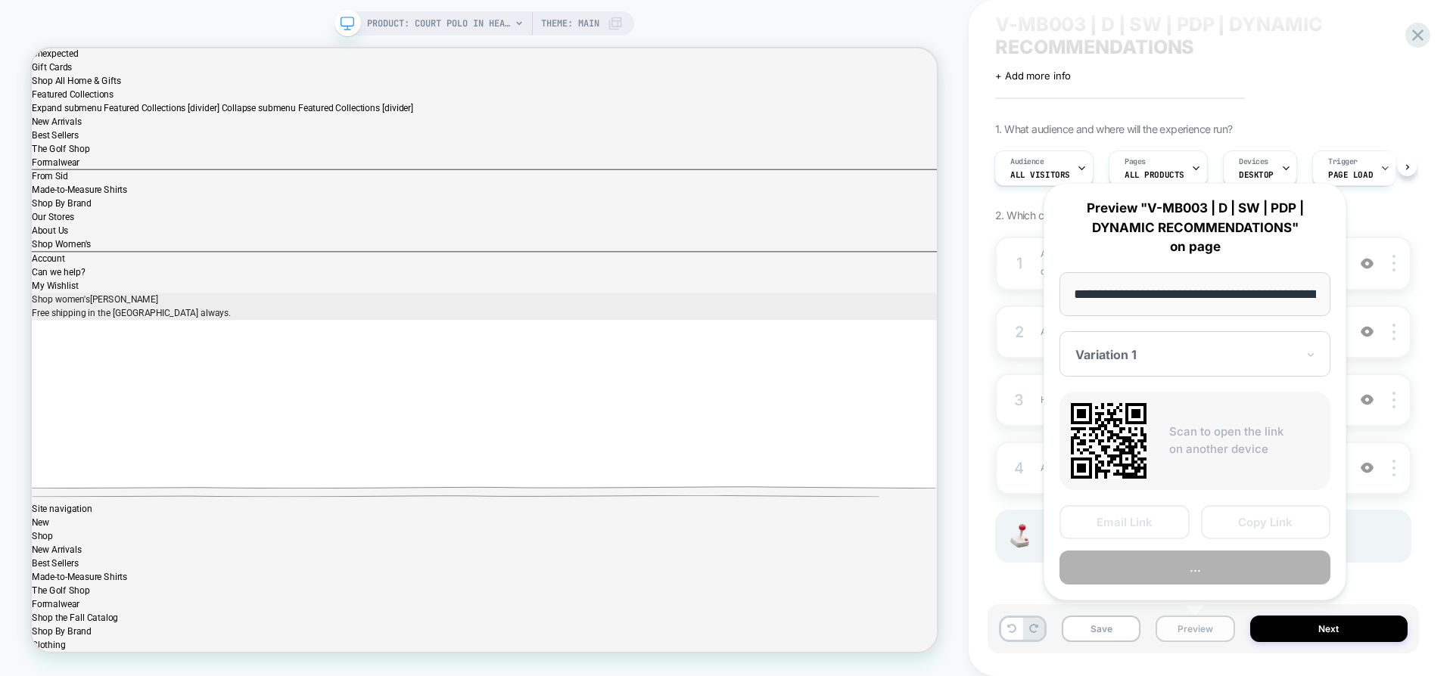
scroll to position [0, 487]
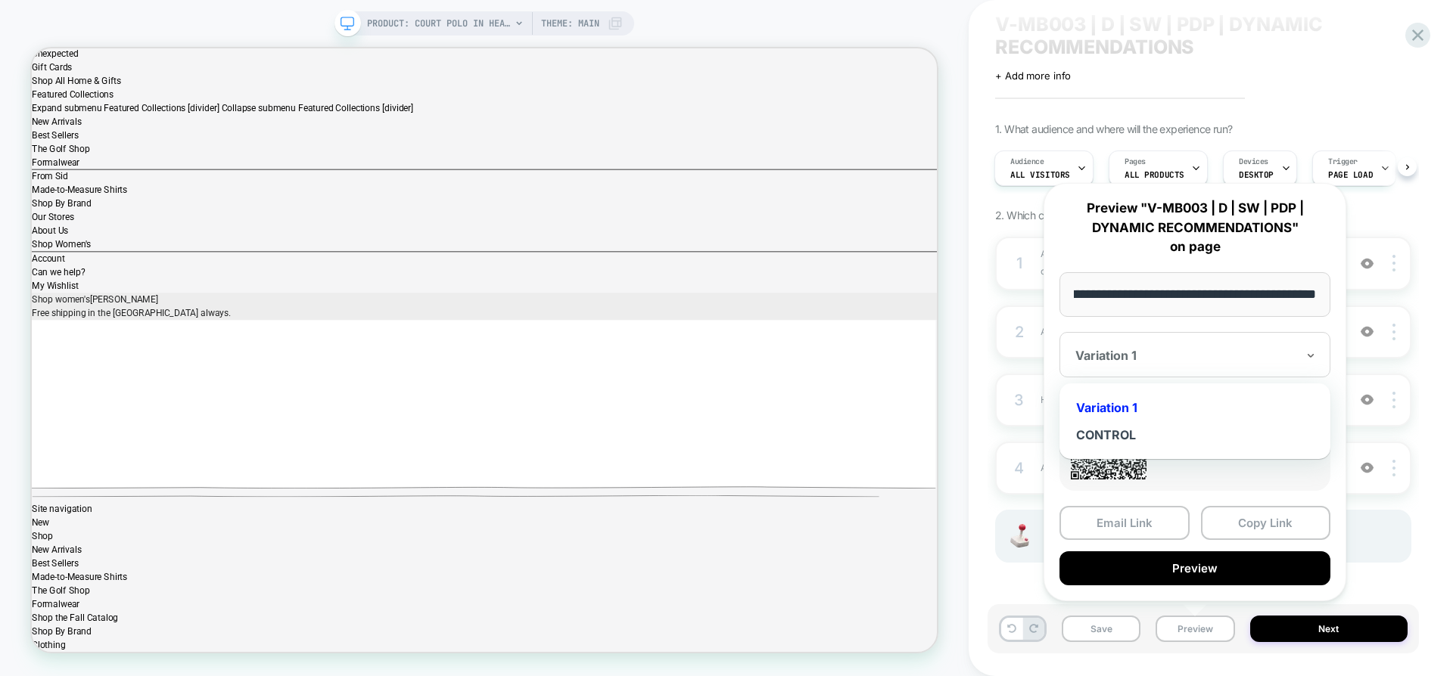
click at [1144, 356] on div at bounding box center [1185, 355] width 221 height 15
click at [1139, 299] on input "**********" at bounding box center [1194, 294] width 271 height 45
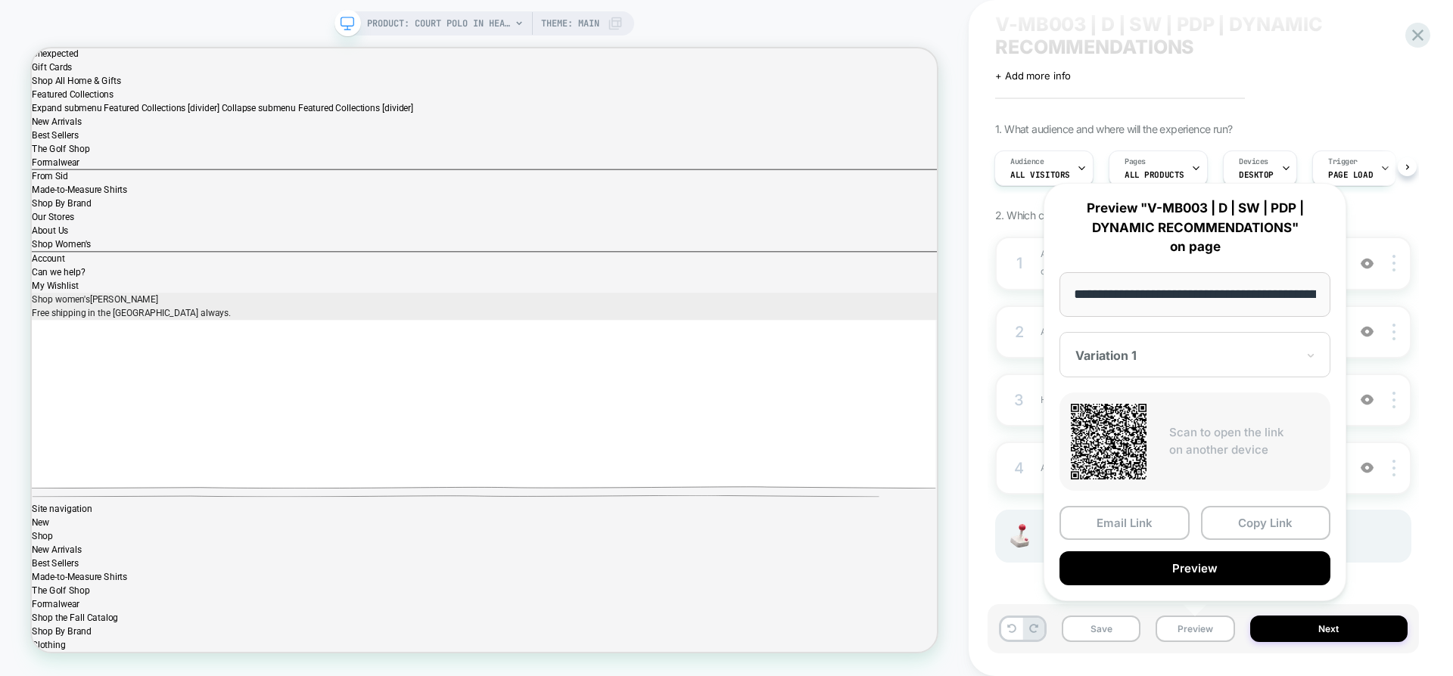
click at [1139, 299] on input "**********" at bounding box center [1194, 294] width 271 height 45
click at [1232, 525] on button "Copy Link" at bounding box center [1266, 523] width 130 height 34
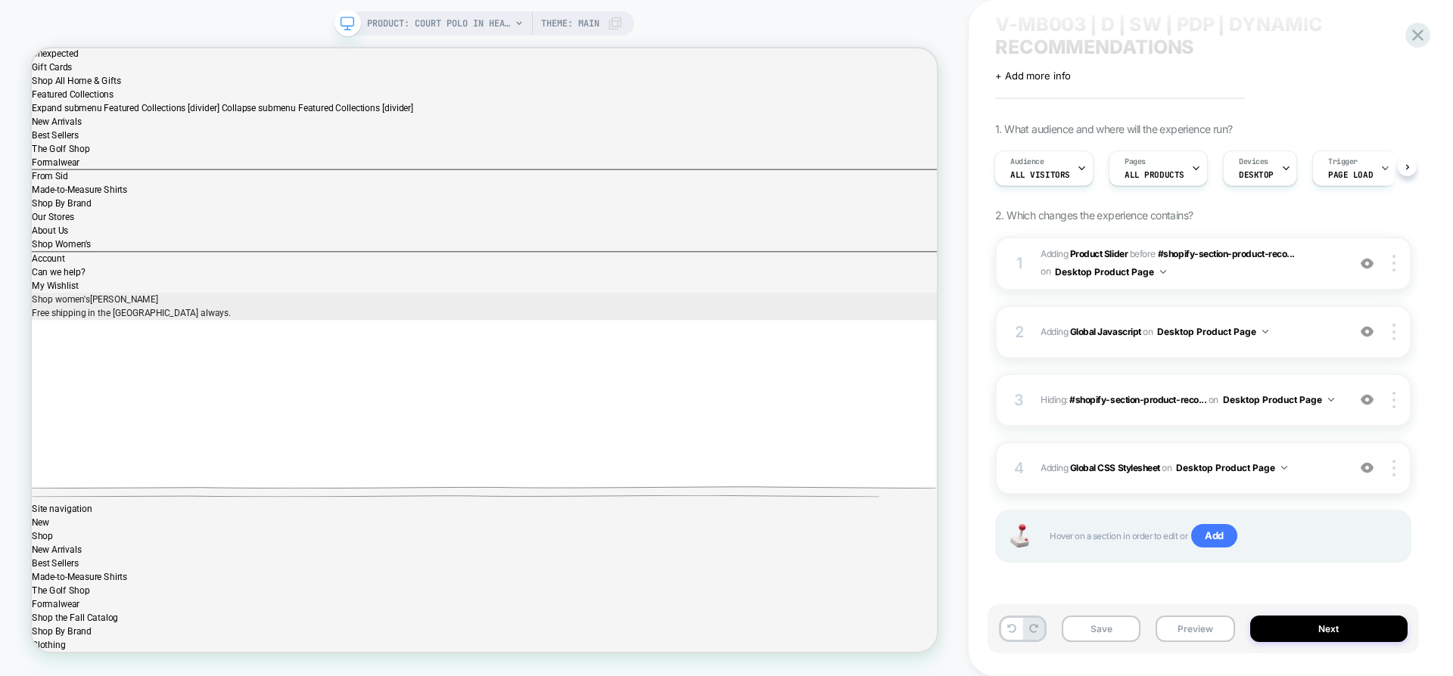
click at [1329, 466] on span "Adding Global CSS Stylesheet on Desktop Product Page" at bounding box center [1189, 467] width 299 height 19
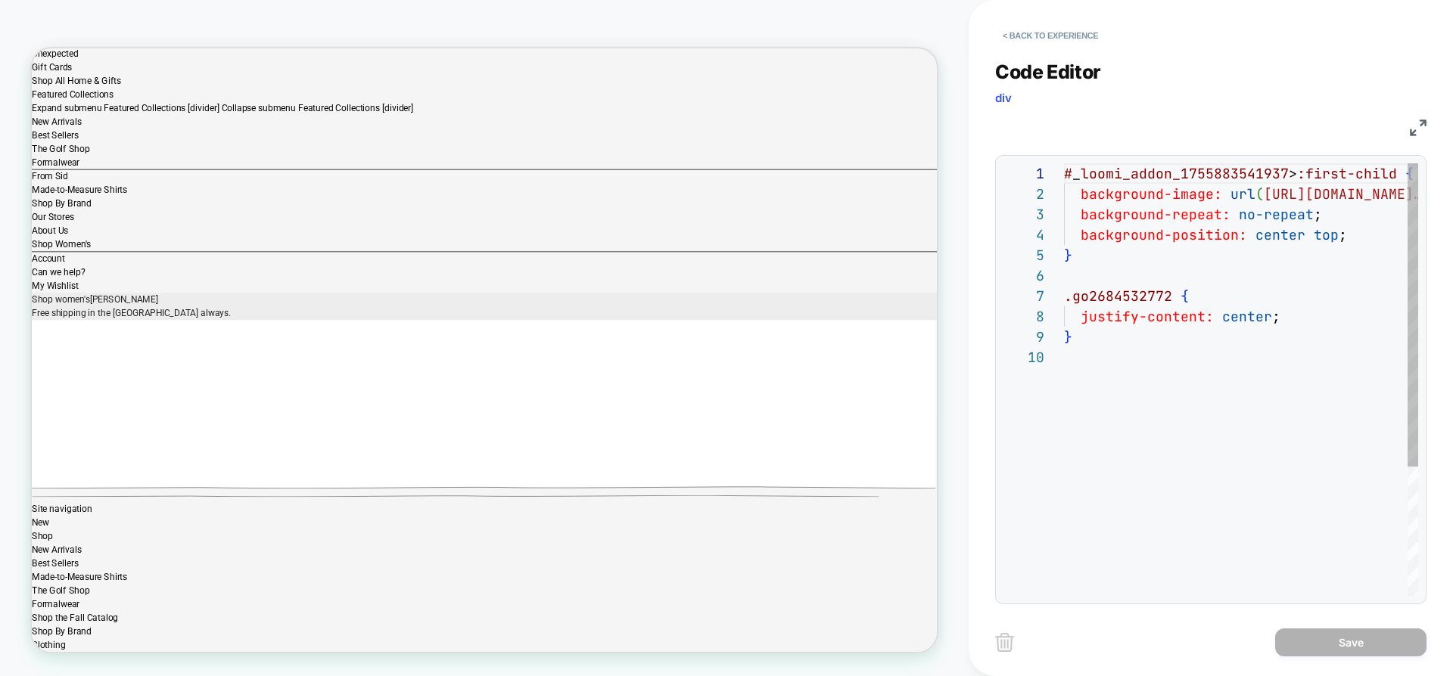
scroll to position [184, 0]
click at [1226, 160] on div "**********" at bounding box center [1210, 379] width 431 height 449
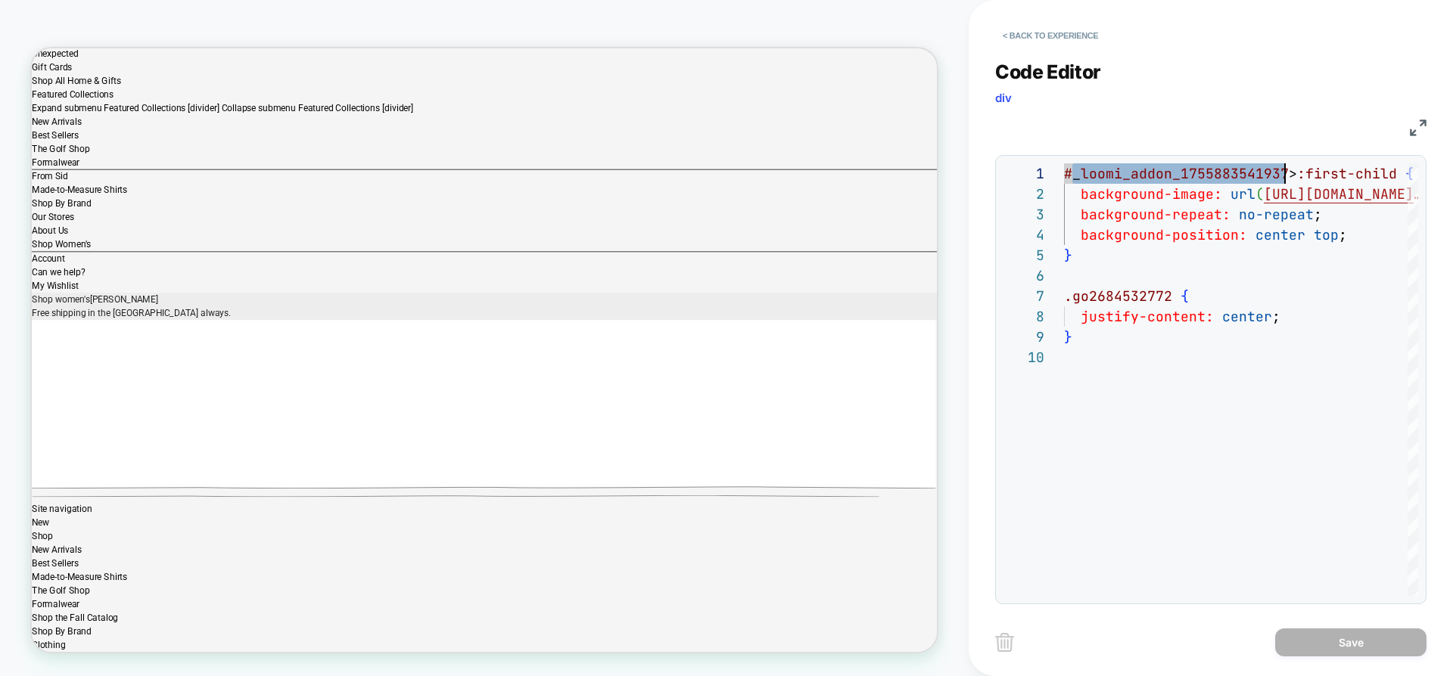
click at [959, 455] on div "PRODUCT: Court Polo in Heather Sea [PERSON_NAME] Pima Pique [[PERSON_NAME] s777…" at bounding box center [484, 338] width 968 height 646
click at [1028, 39] on button "< Back to experience" at bounding box center [1050, 35] width 110 height 24
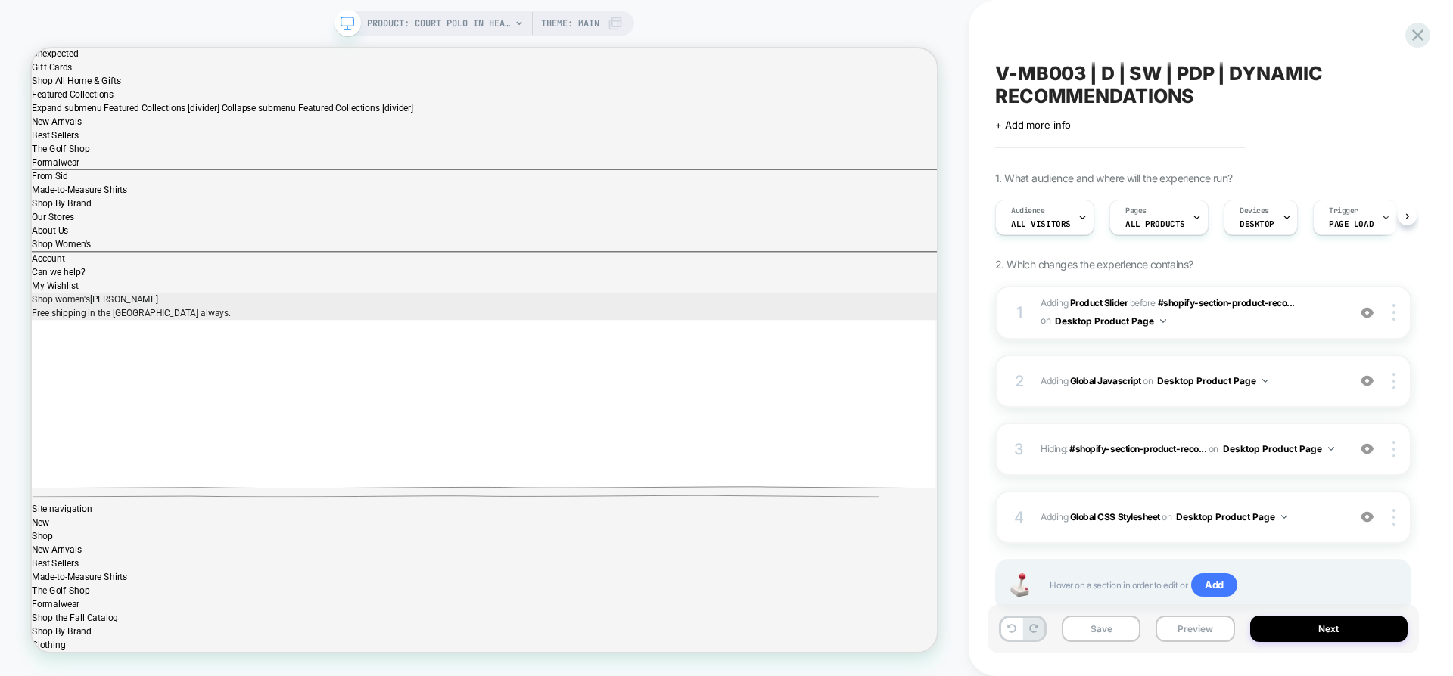
scroll to position [0, 1]
click at [1197, 630] on button "Preview" at bounding box center [1194, 629] width 79 height 26
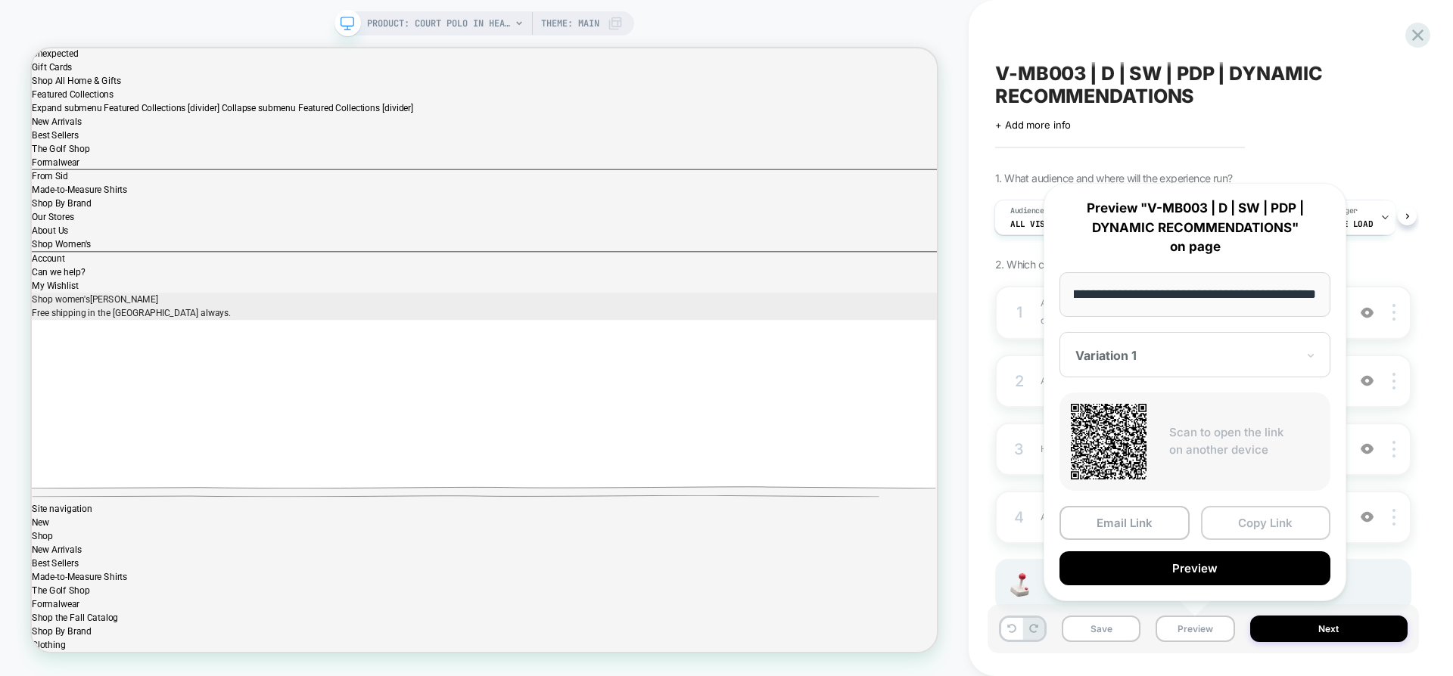
scroll to position [0, 0]
click at [1213, 531] on button "Copy Link" at bounding box center [1266, 523] width 130 height 34
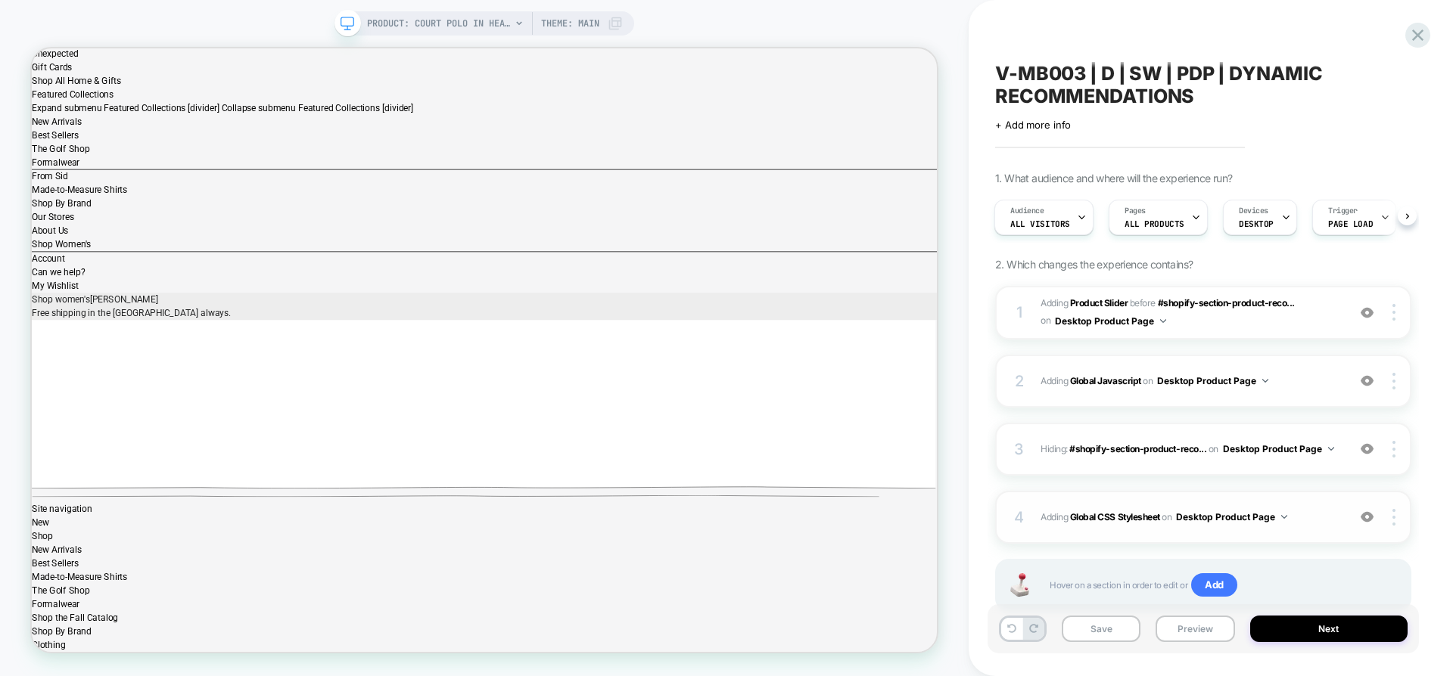
click at [1319, 526] on span "Adding Global CSS Stylesheet on Desktop Product Page" at bounding box center [1189, 517] width 299 height 19
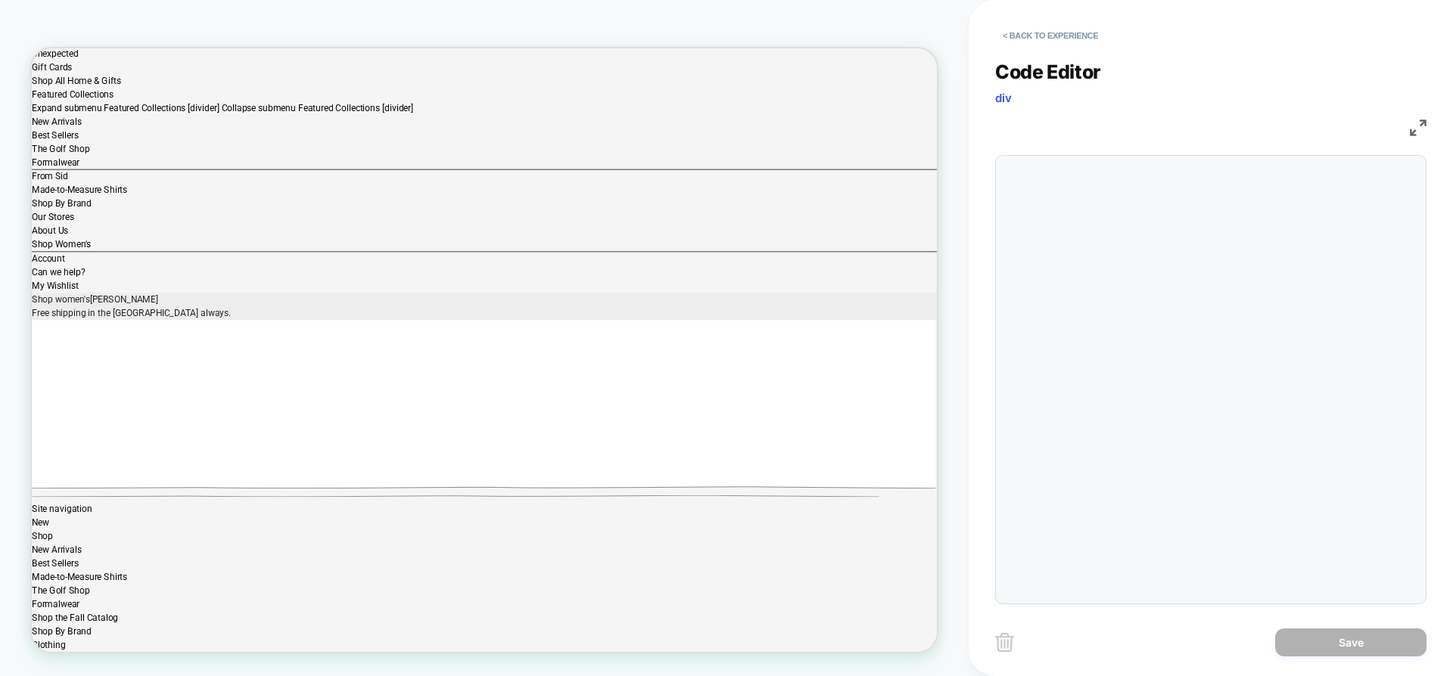
scroll to position [184, 0]
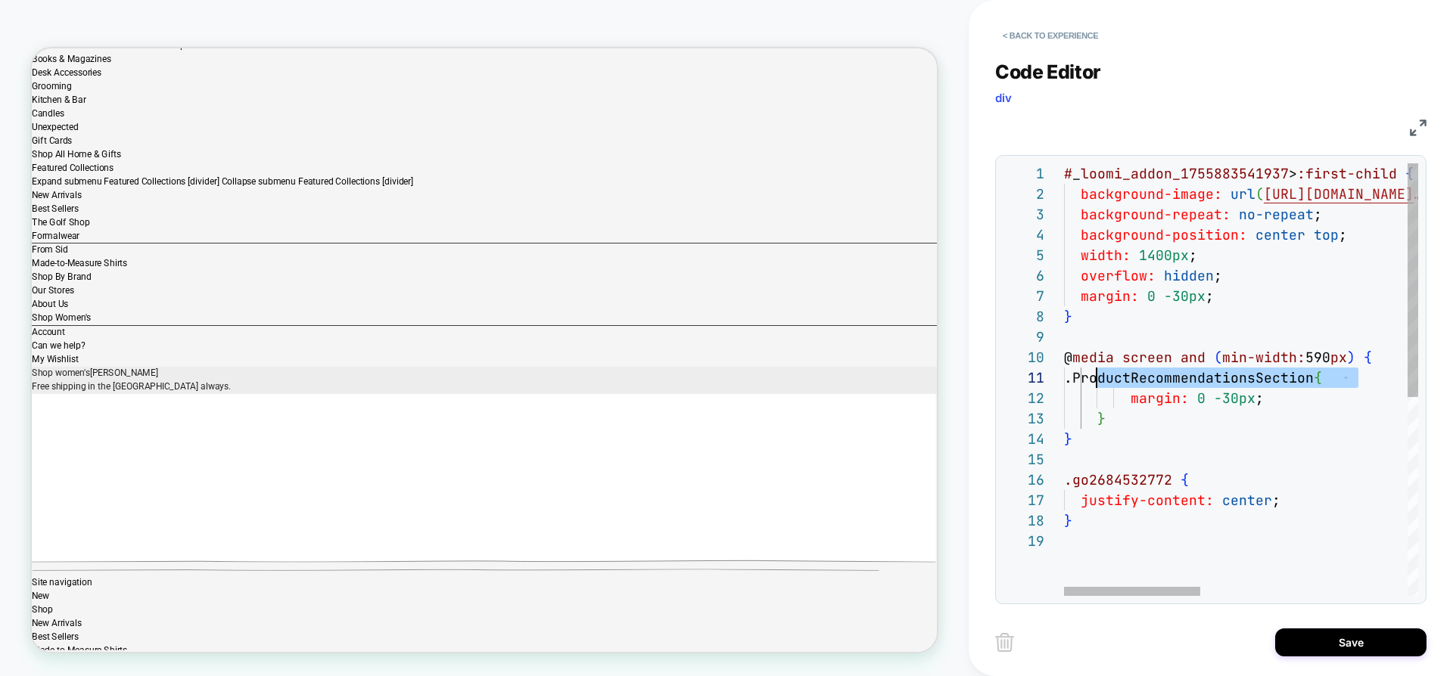
scroll to position [0, 391]
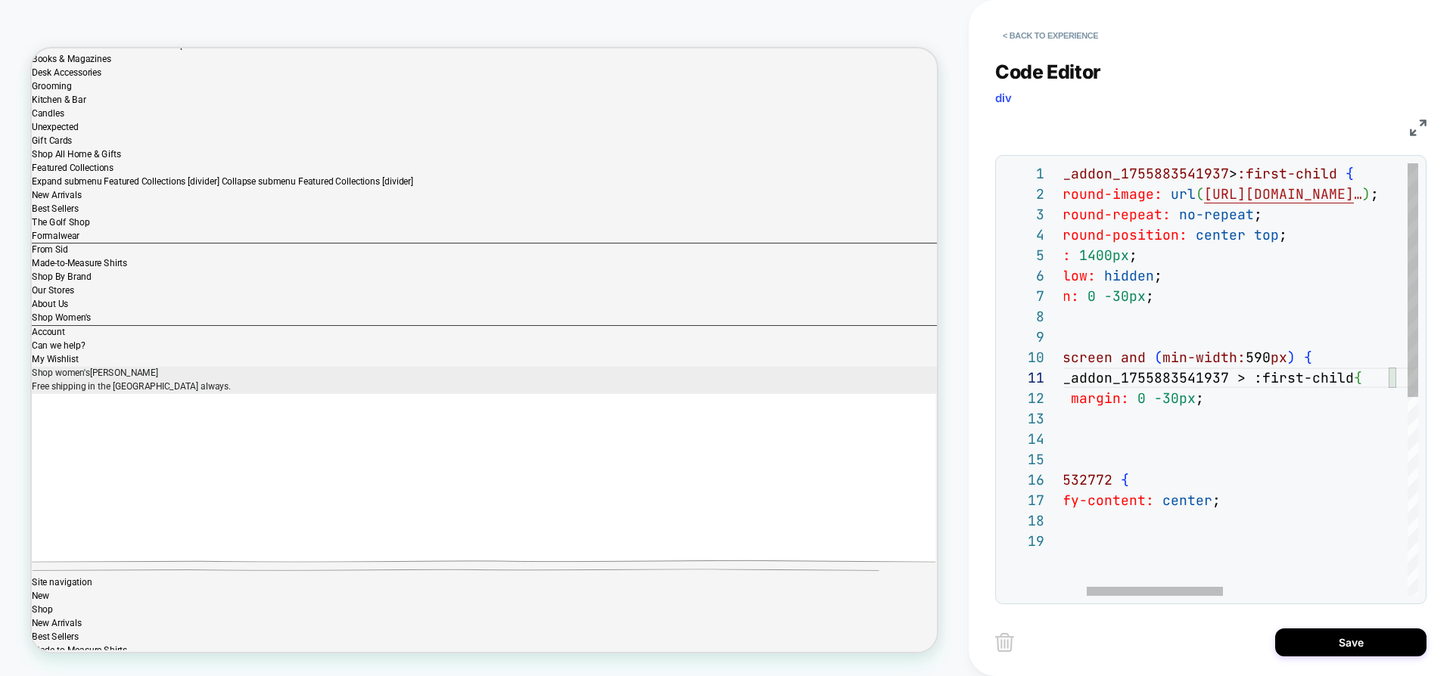
click at [1124, 293] on span "-30px" at bounding box center [1125, 296] width 42 height 17
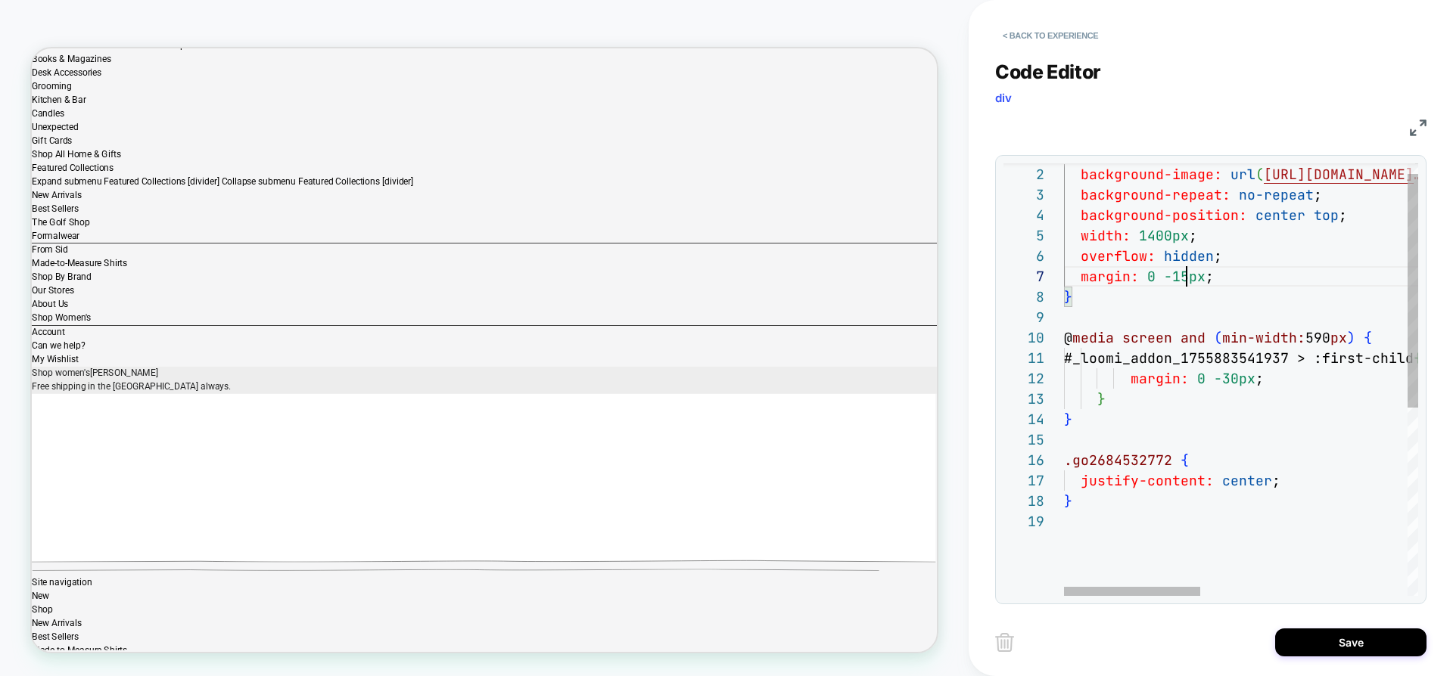
click at [1216, 377] on span "-30px" at bounding box center [1235, 378] width 42 height 17
type textarea "**********"
click at [1191, 630] on div "Save" at bounding box center [1210, 642] width 431 height 38
click at [1307, 643] on button "Save" at bounding box center [1350, 643] width 151 height 28
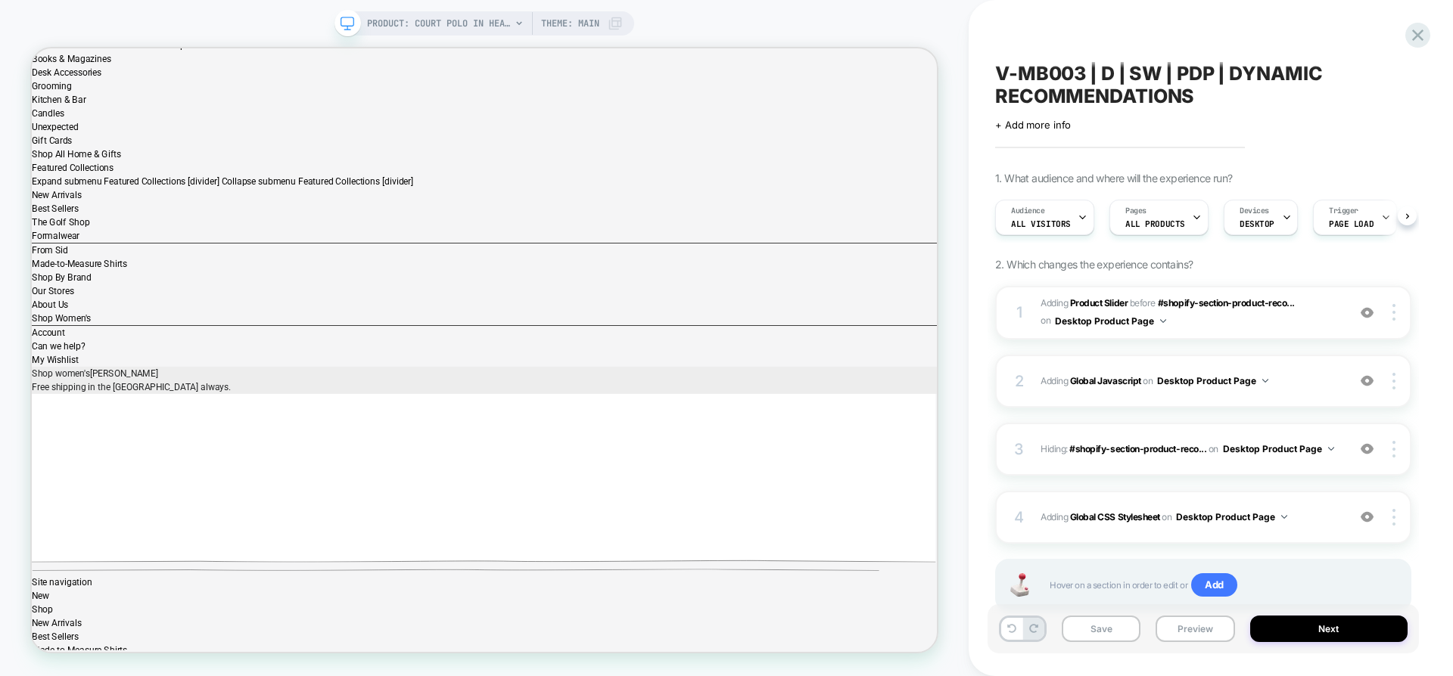
scroll to position [0, 1]
click at [1131, 633] on button "Save" at bounding box center [1100, 629] width 79 height 26
click at [1199, 633] on button "Preview" at bounding box center [1194, 629] width 79 height 26
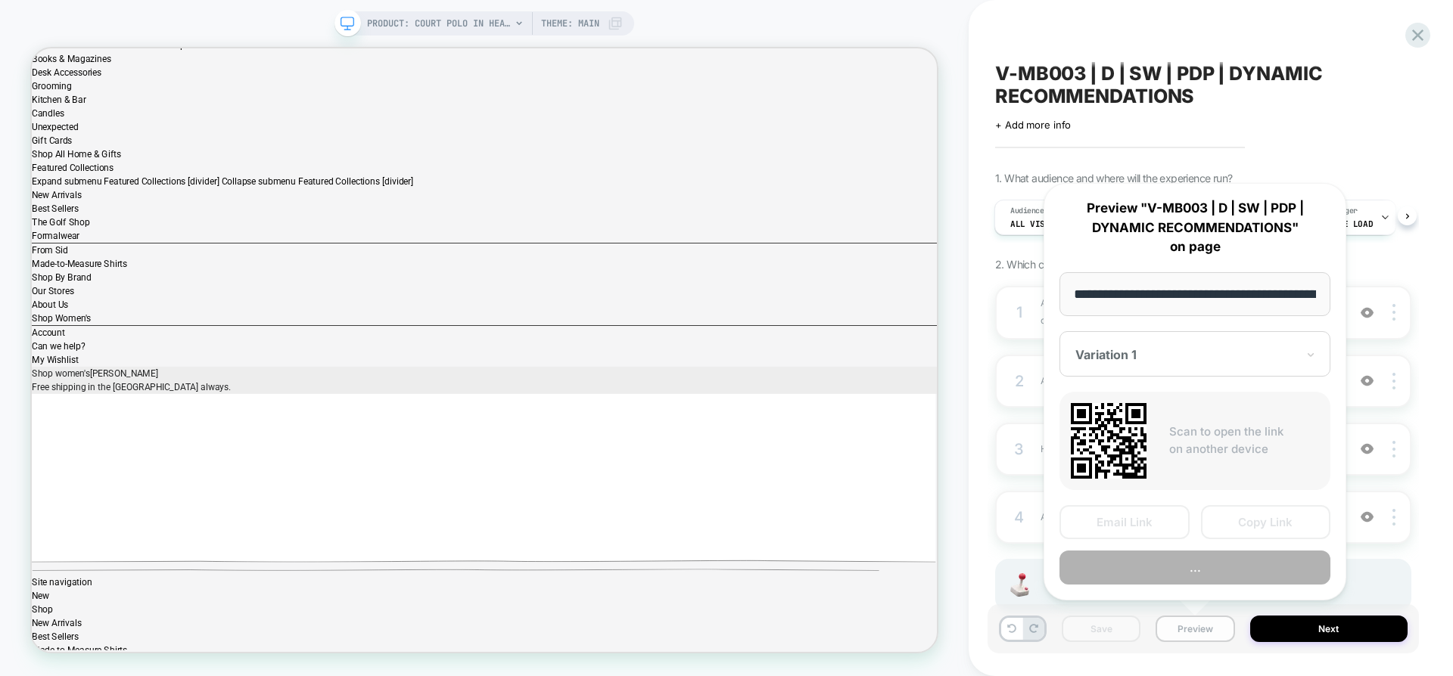
scroll to position [0, 487]
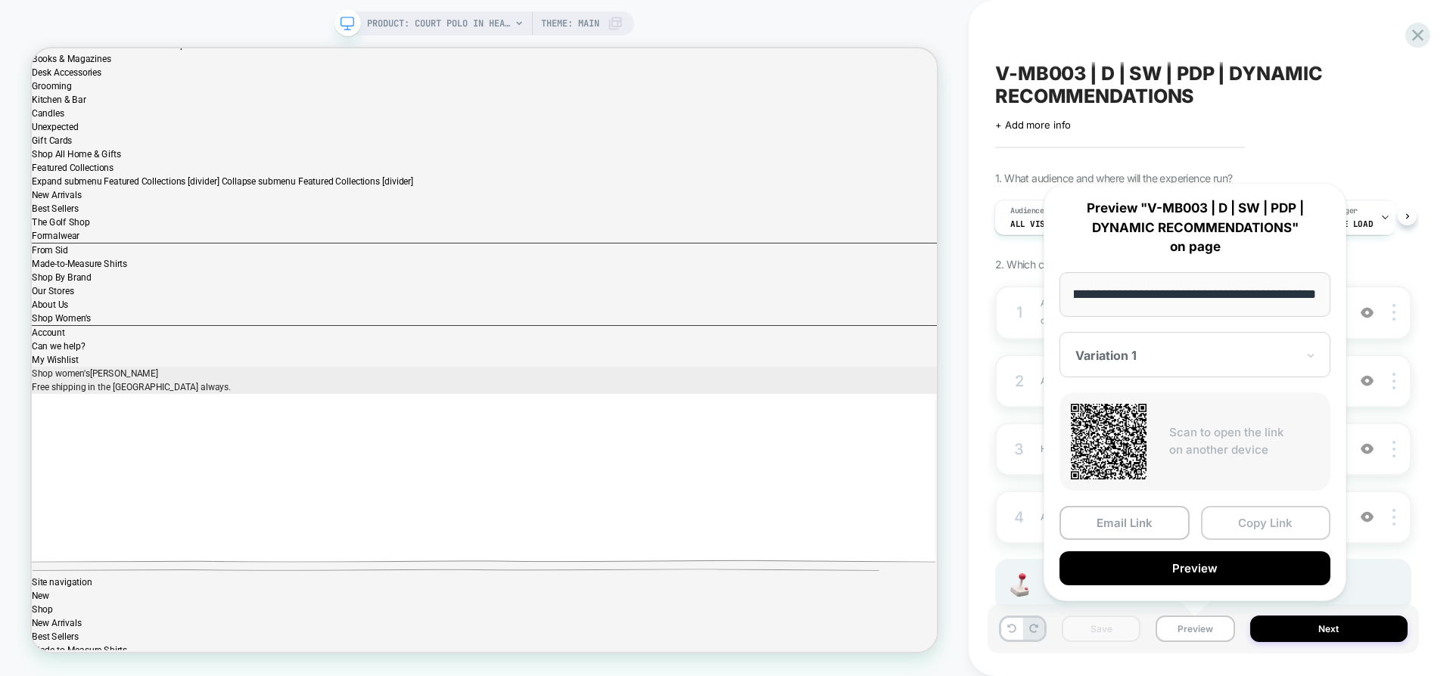
click at [1235, 524] on button "Copy Link" at bounding box center [1266, 523] width 130 height 34
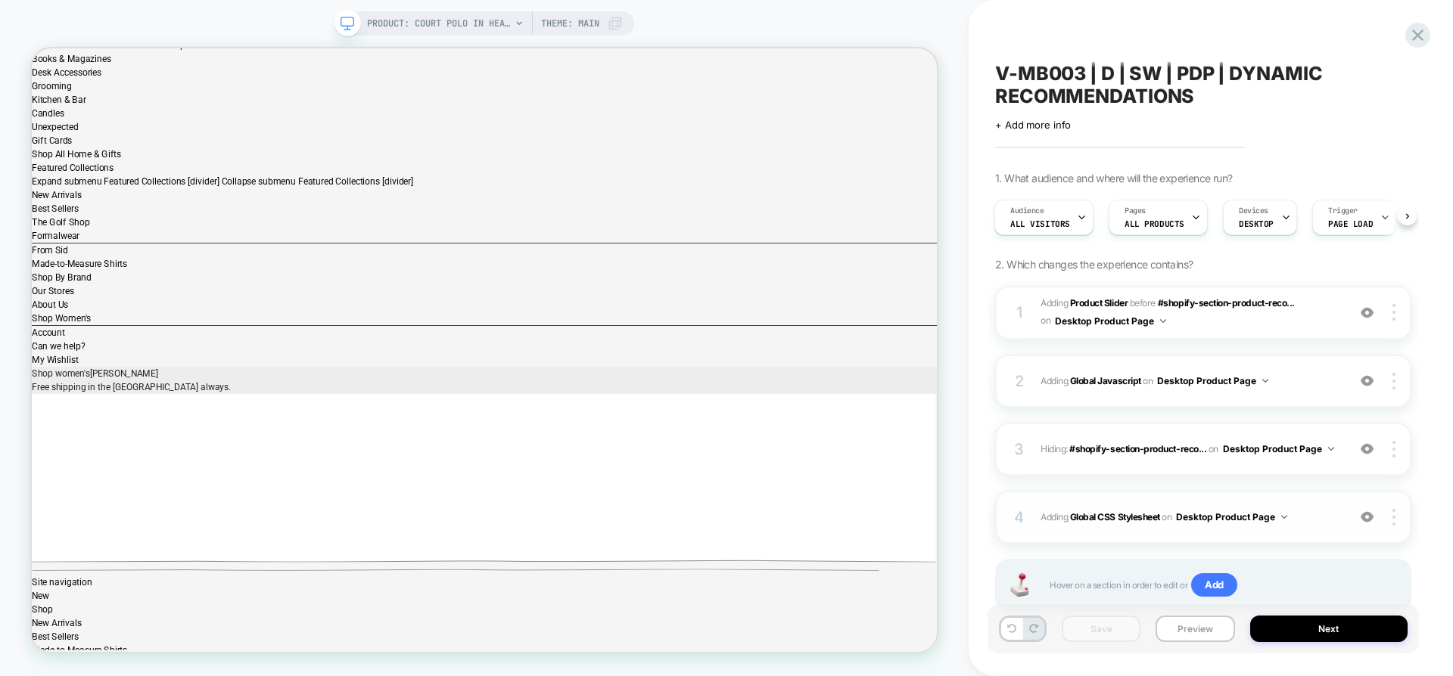
click at [1281, 528] on div "4 Adding Global CSS Stylesheet on Desktop Product Page Add Before Add After Cop…" at bounding box center [1203, 517] width 416 height 53
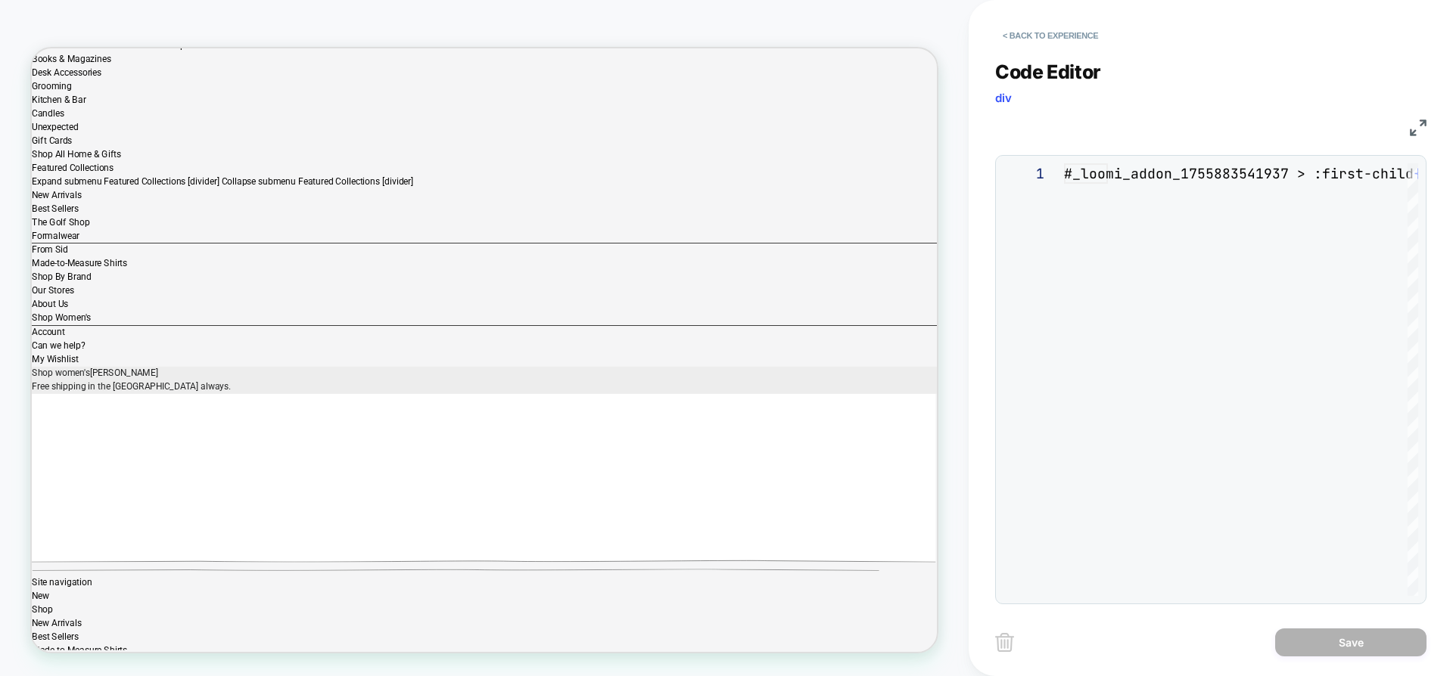
scroll to position [204, 0]
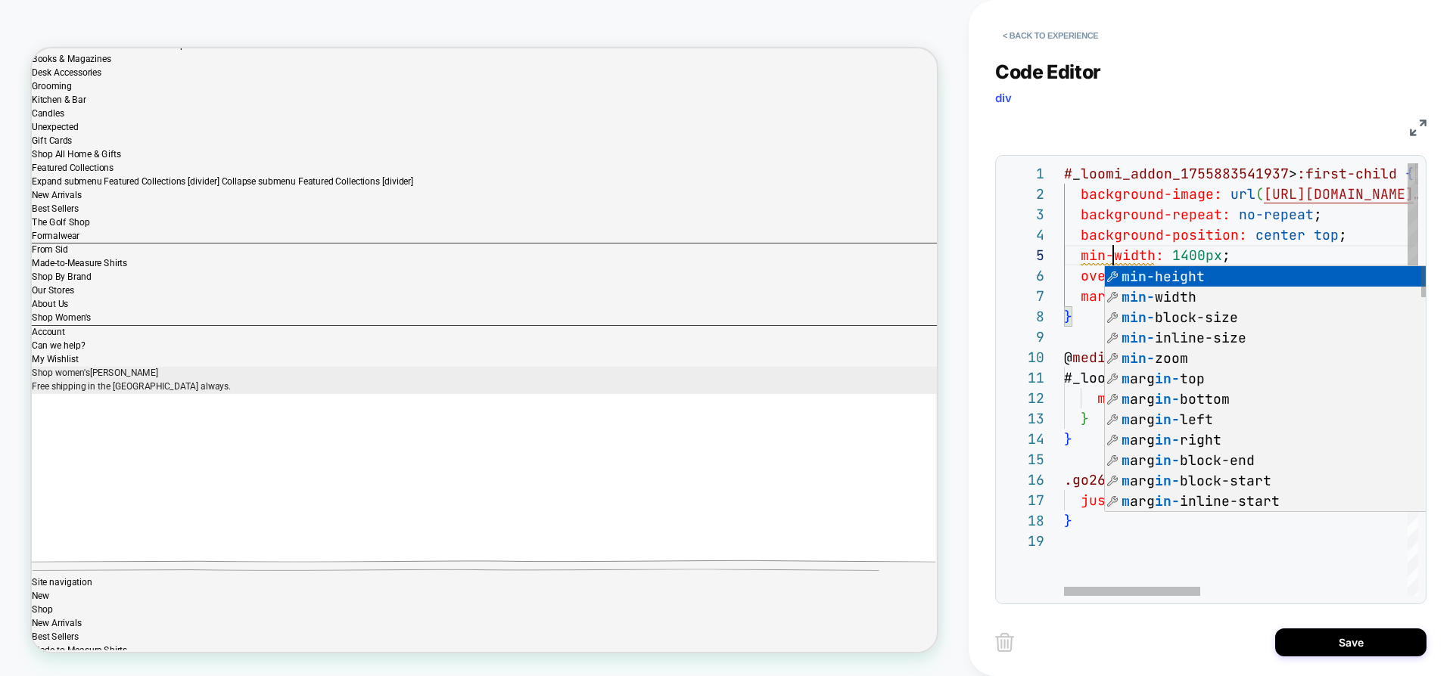
scroll to position [82, 49]
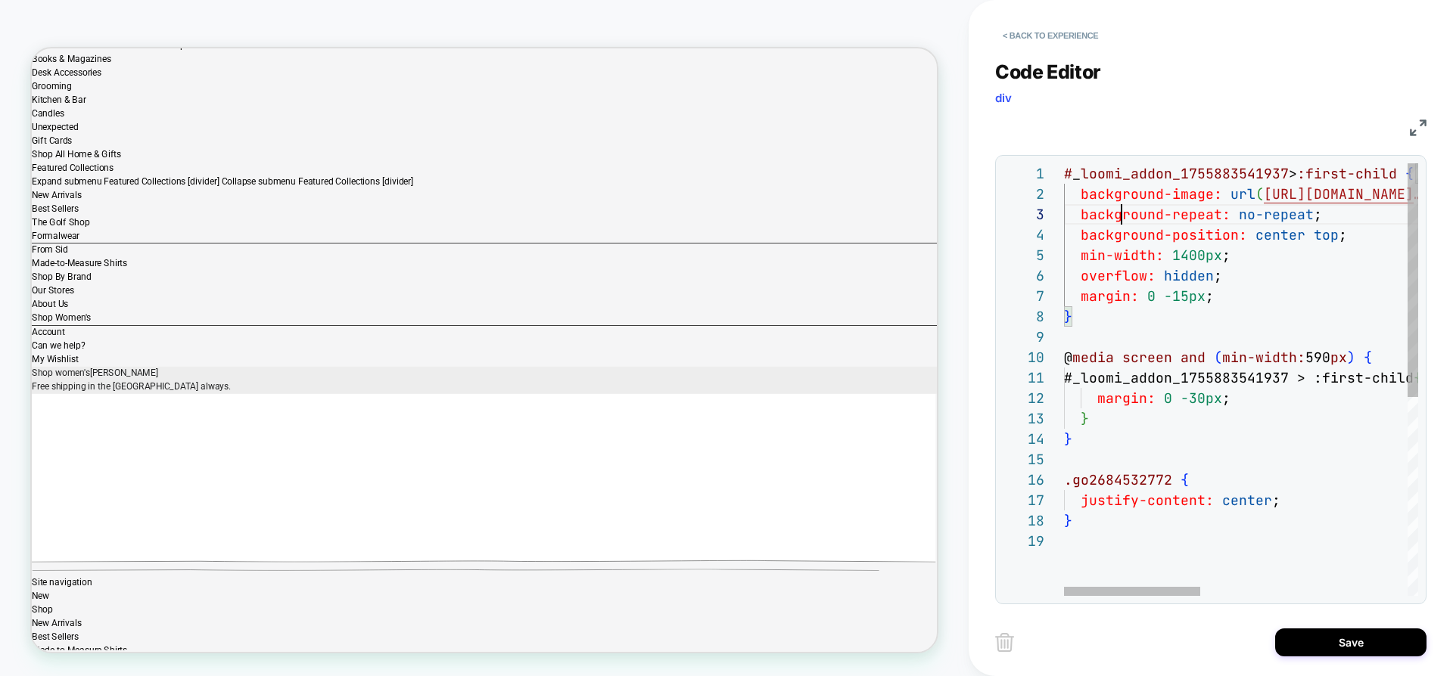
scroll to position [41, 58]
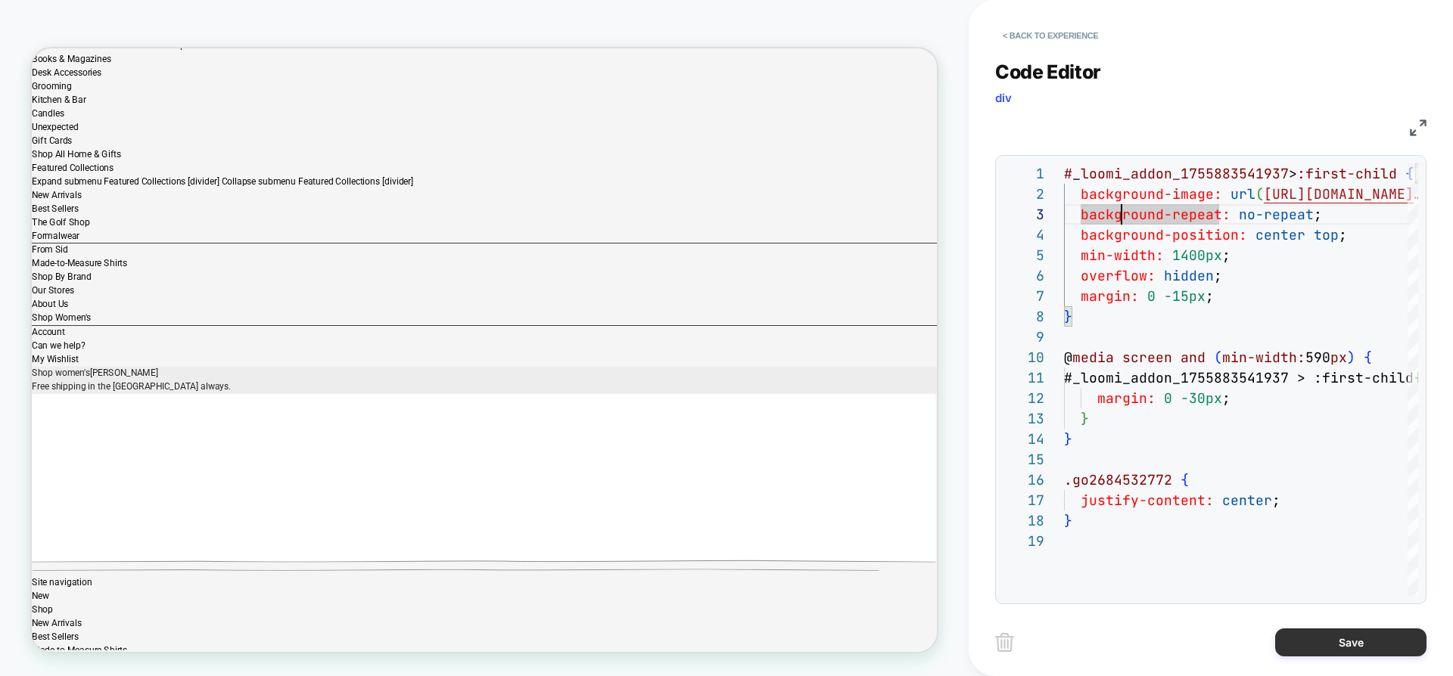
type textarea "**********"
click at [1344, 642] on button "Save" at bounding box center [1350, 643] width 151 height 28
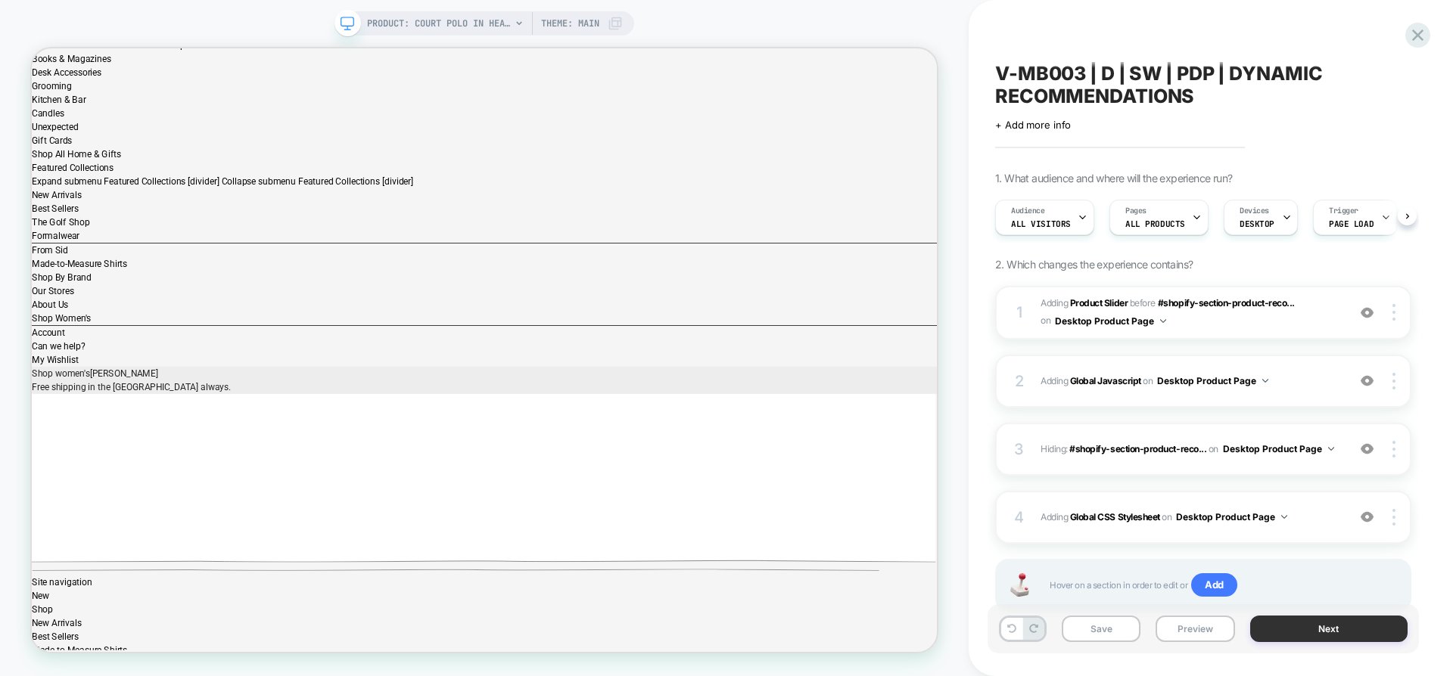
scroll to position [0, 1]
click at [1178, 634] on button "Preview" at bounding box center [1194, 629] width 79 height 26
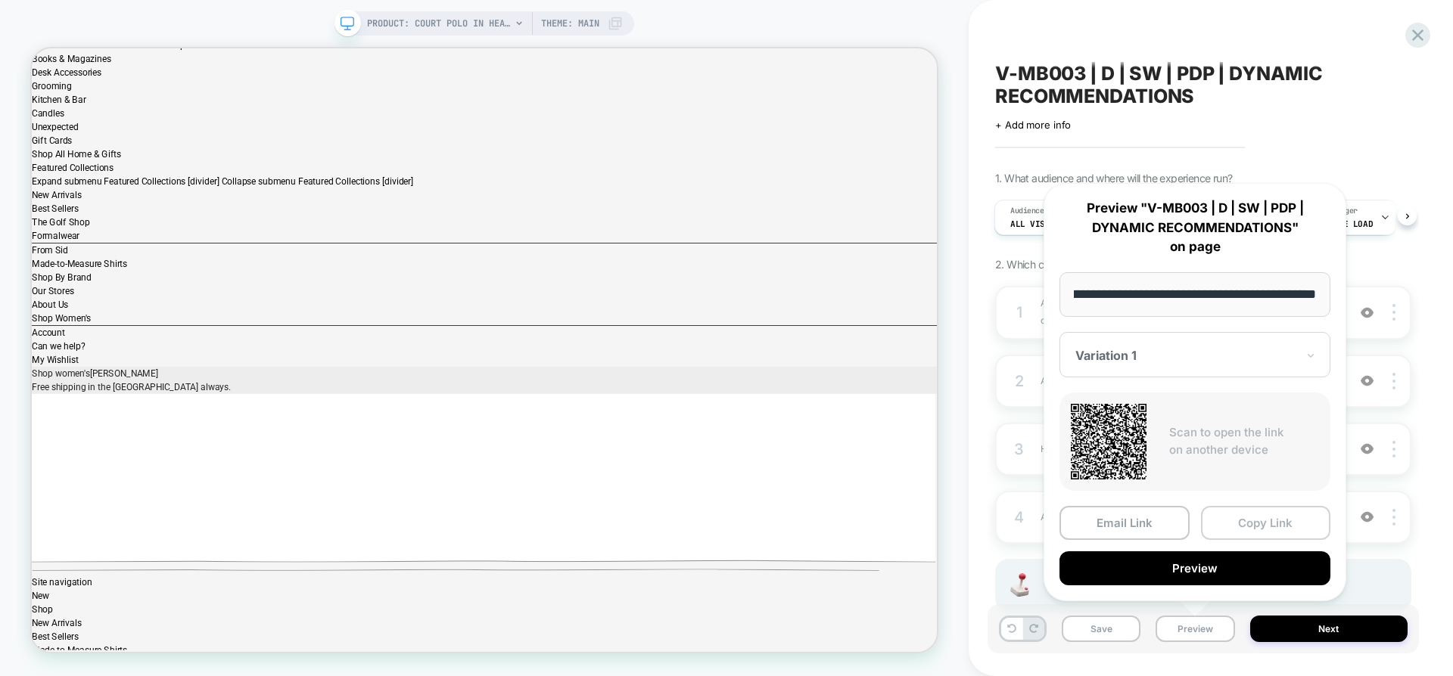
scroll to position [0, 0]
click at [1223, 529] on button "Copy Link" at bounding box center [1266, 523] width 130 height 34
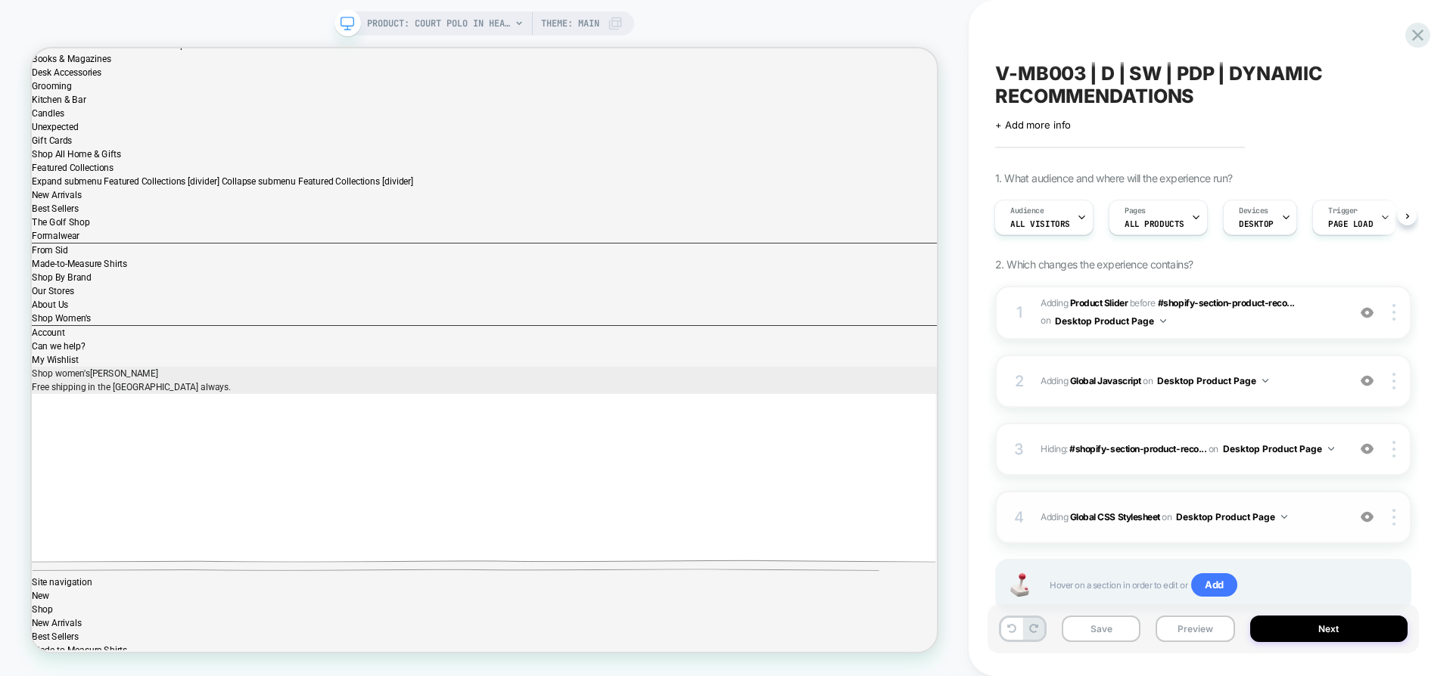
click at [1335, 524] on span "Adding Global CSS Stylesheet on Desktop Product Page" at bounding box center [1189, 517] width 299 height 19
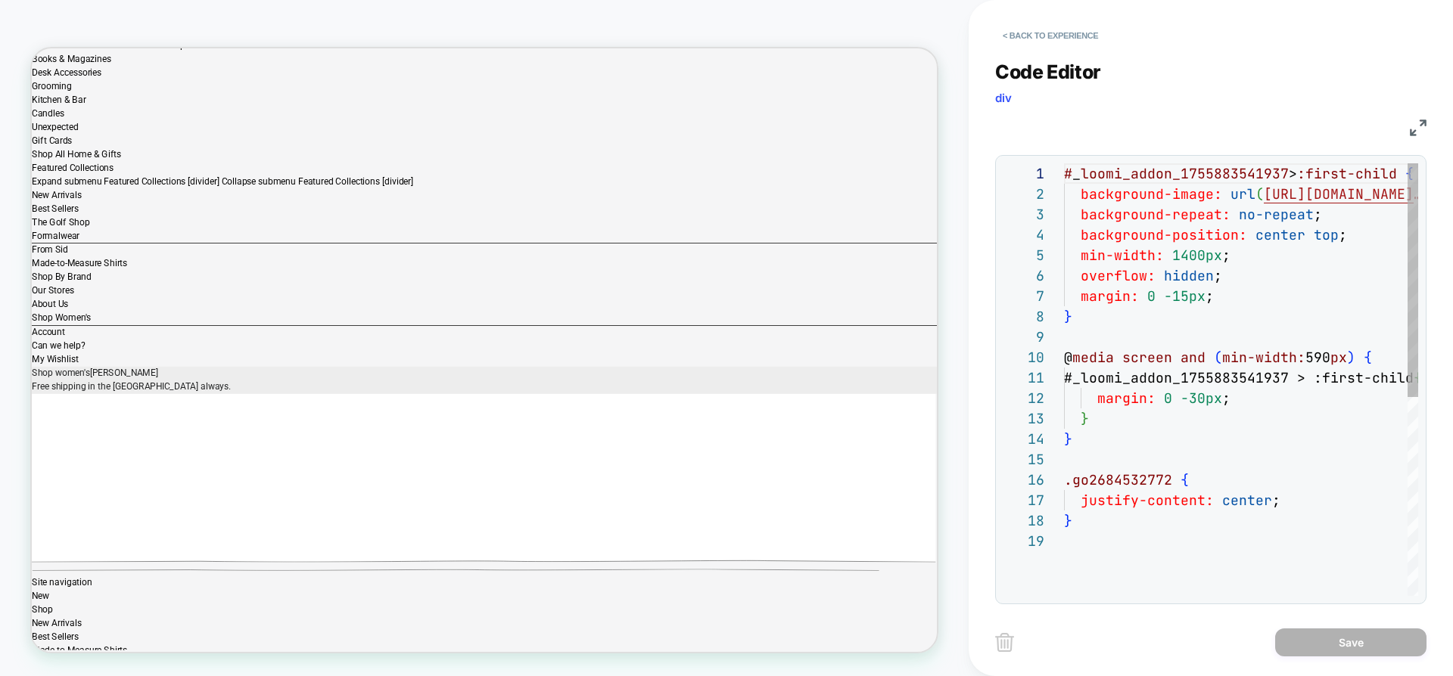
scroll to position [204, 0]
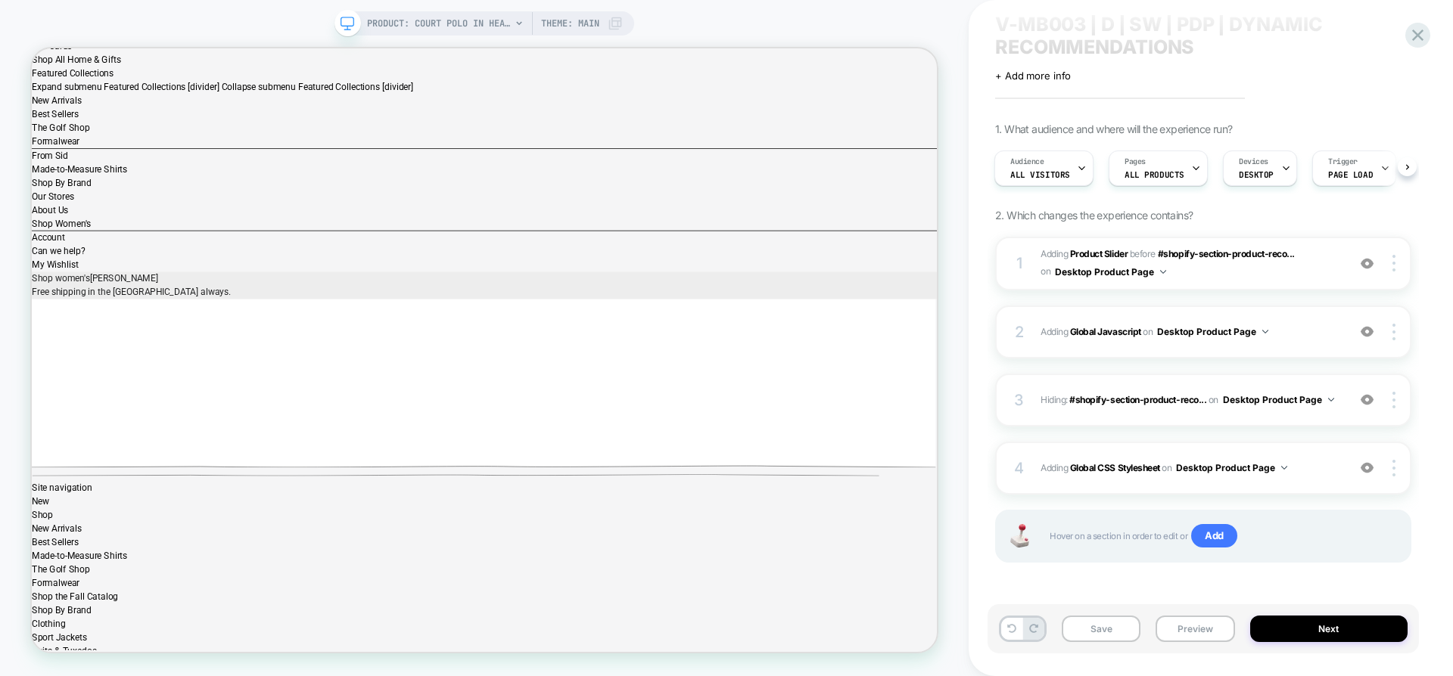
scroll to position [830, 0]
